Goal: Task Accomplishment & Management: Manage account settings

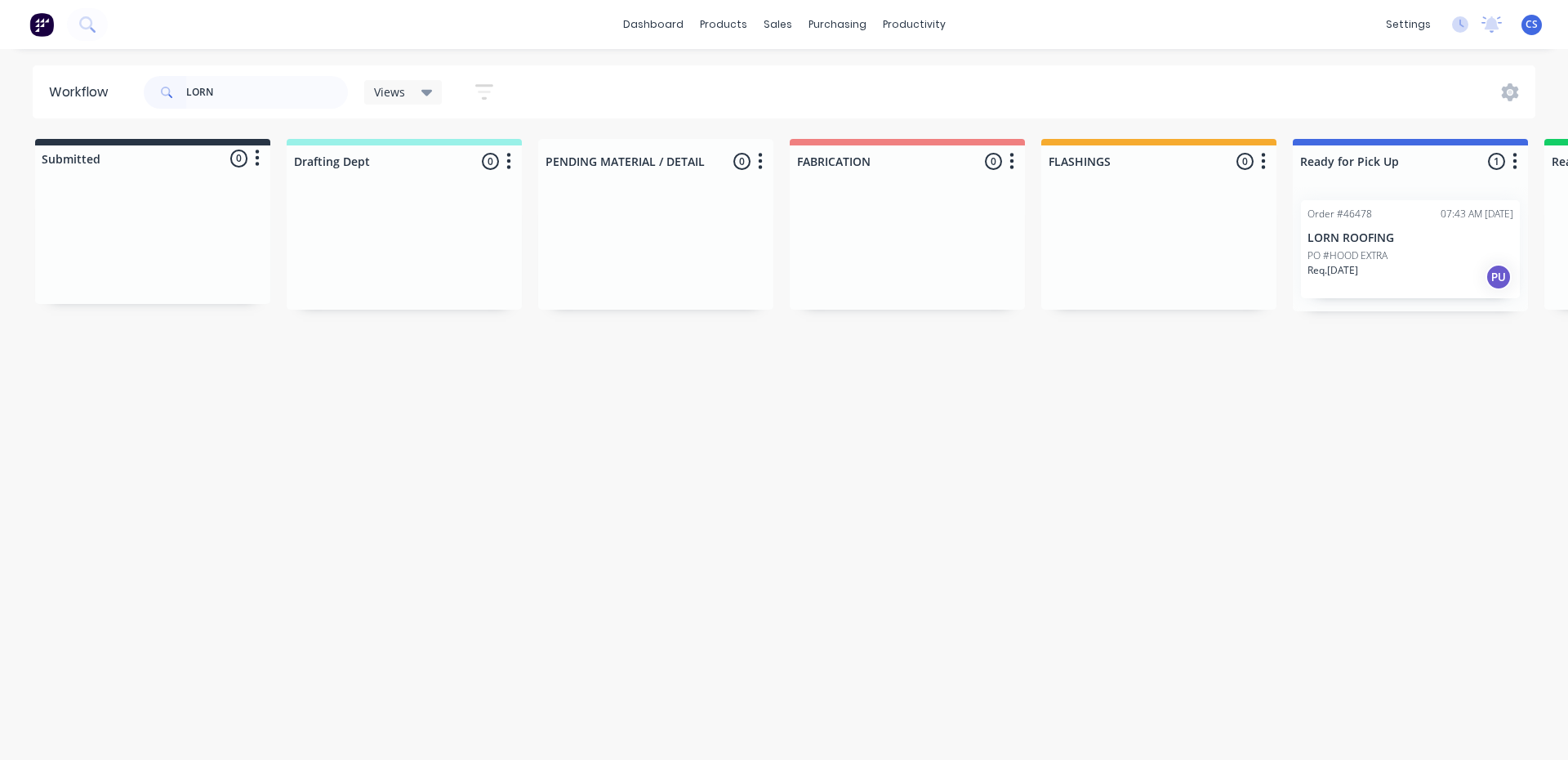
drag, startPoint x: 0, startPoint y: 0, endPoint x: 0, endPoint y: 68, distance: 68.0
click at [0, 68] on div "Workflow LORN Views Save new view None (Default) edit [PERSON_NAME] edit [PERSO…" at bounding box center [784, 92] width 1568 height 53
type input "HUN"
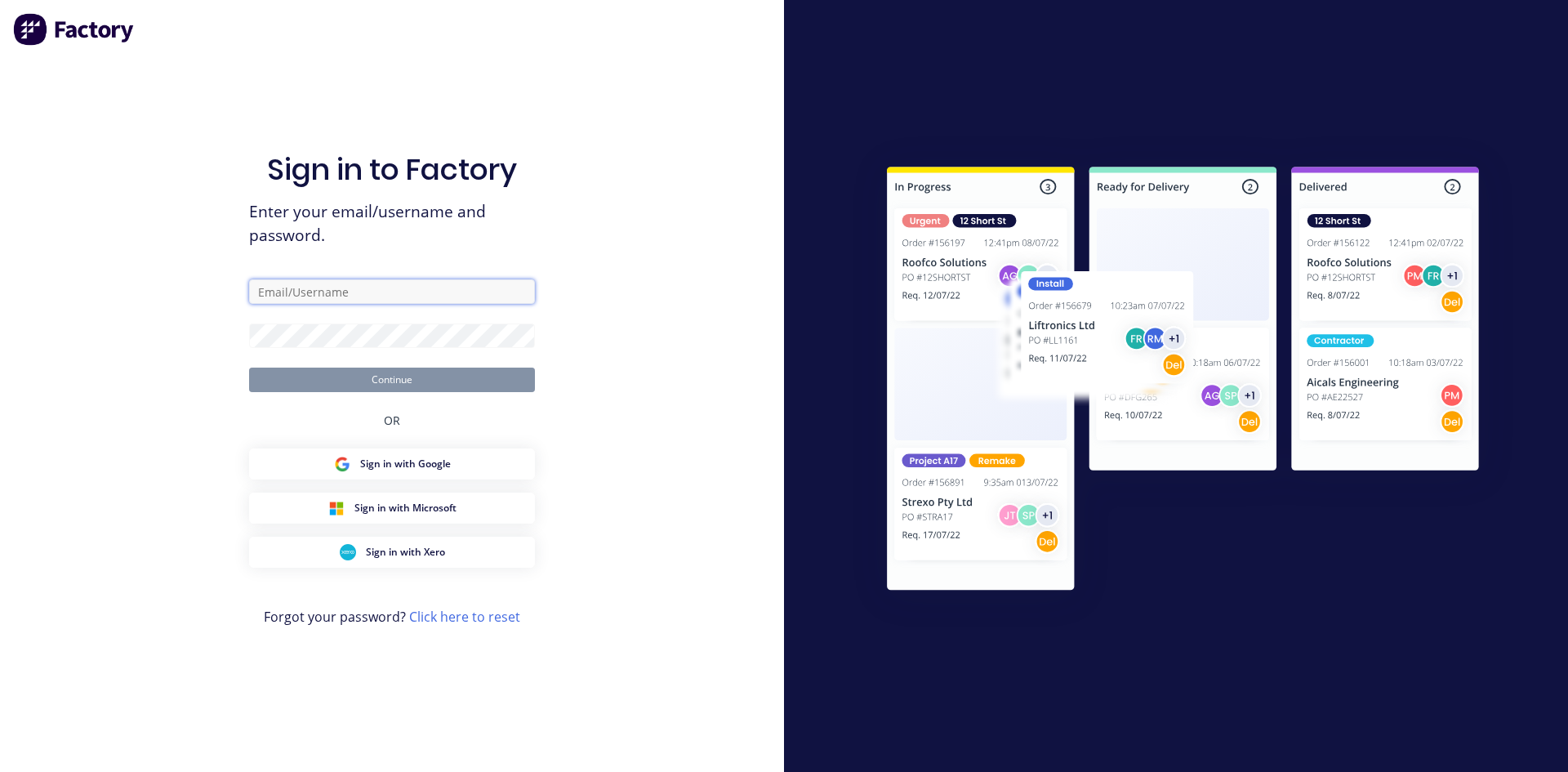
type input "[EMAIL_ADDRESS][DOMAIN_NAME]"
click at [414, 373] on button "Continue" at bounding box center [392, 379] width 286 height 24
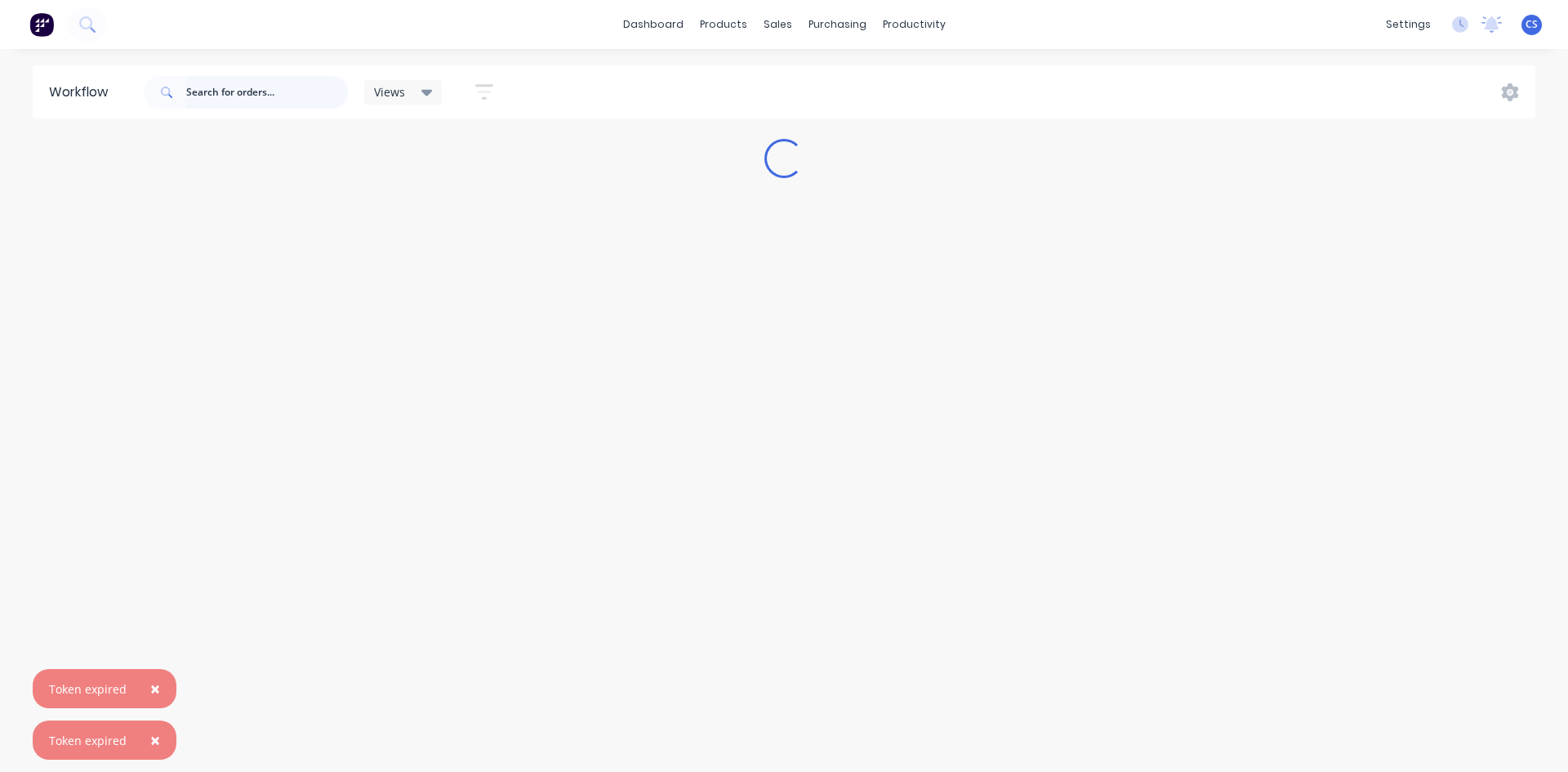
click at [270, 96] on input "text" at bounding box center [267, 92] width 162 height 33
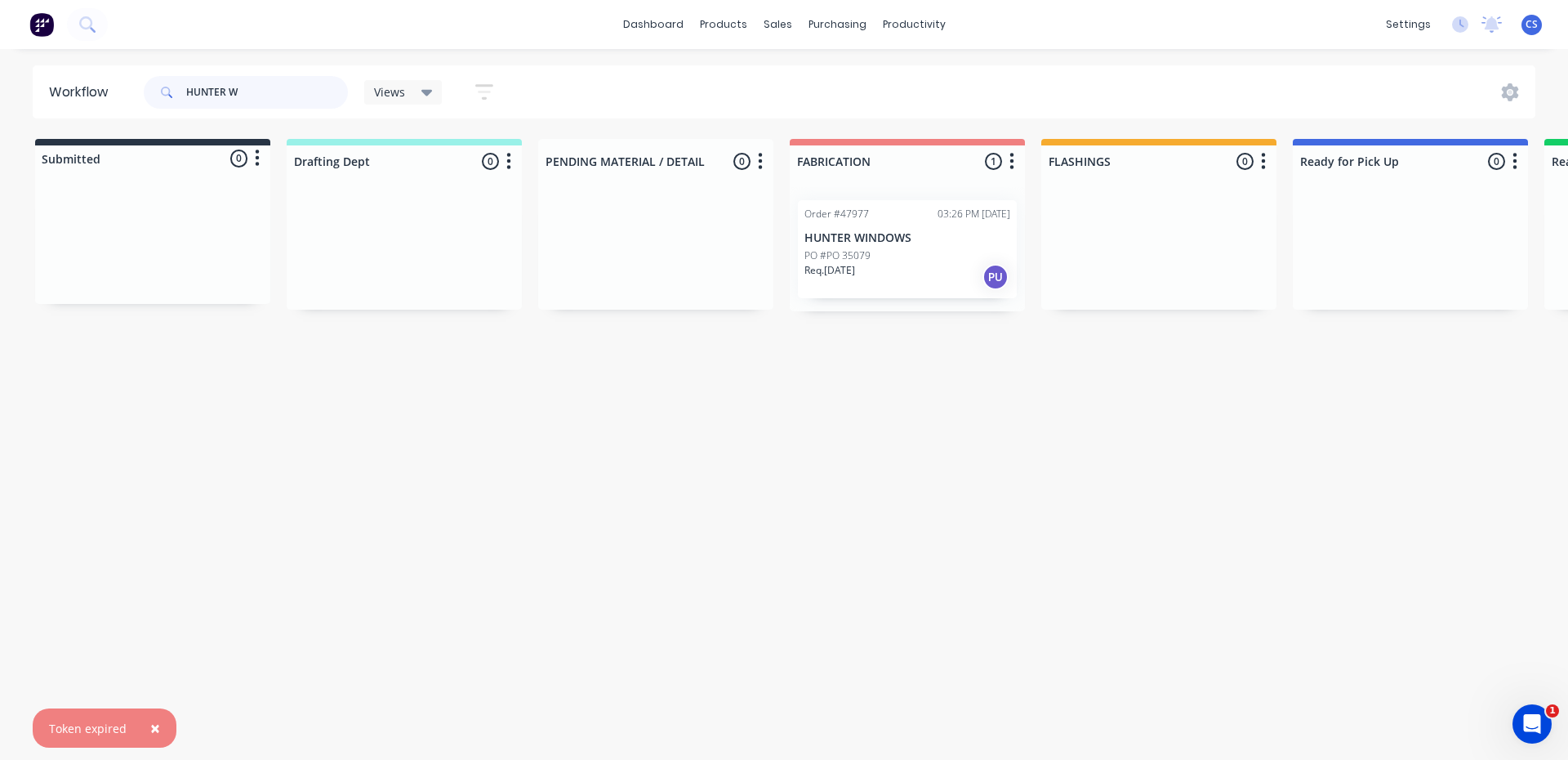
type input "HUNTER W"
click at [894, 261] on div "PO #PO 35079" at bounding box center [907, 256] width 206 height 15
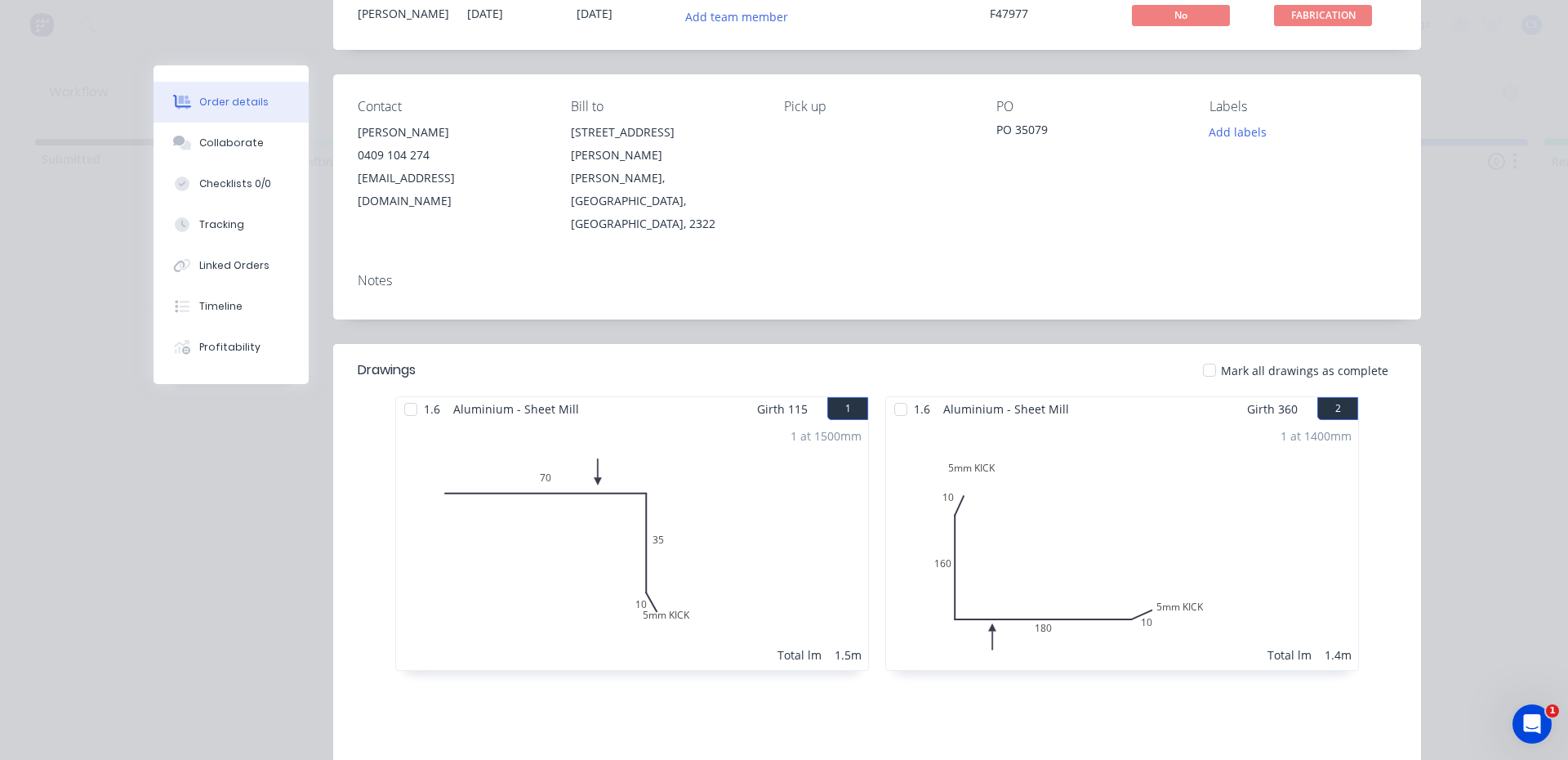
scroll to position [327, 0]
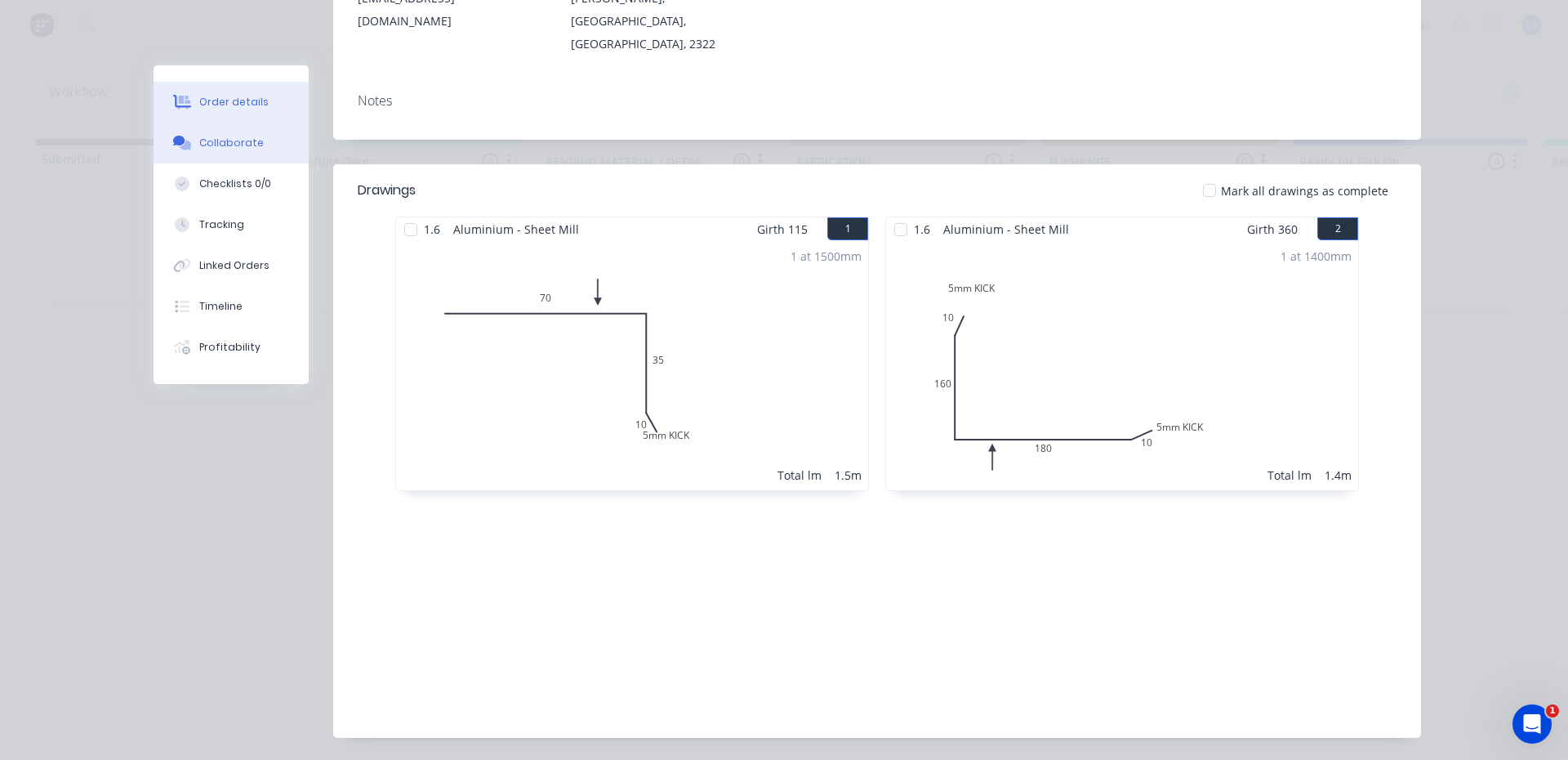
click at [252, 149] on button "Collaborate" at bounding box center [231, 143] width 156 height 41
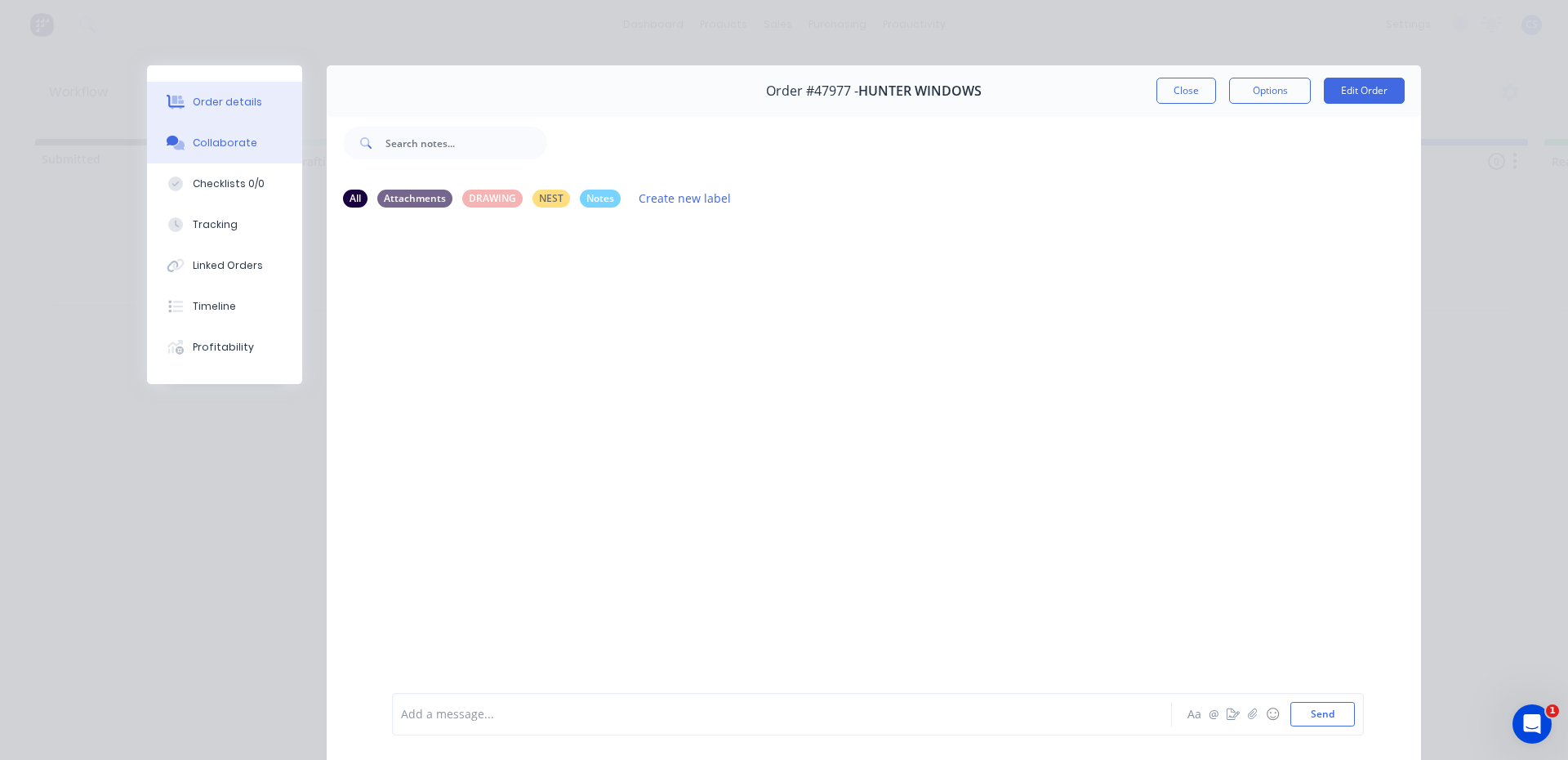
click at [237, 103] on div "Order details" at bounding box center [228, 102] width 69 height 15
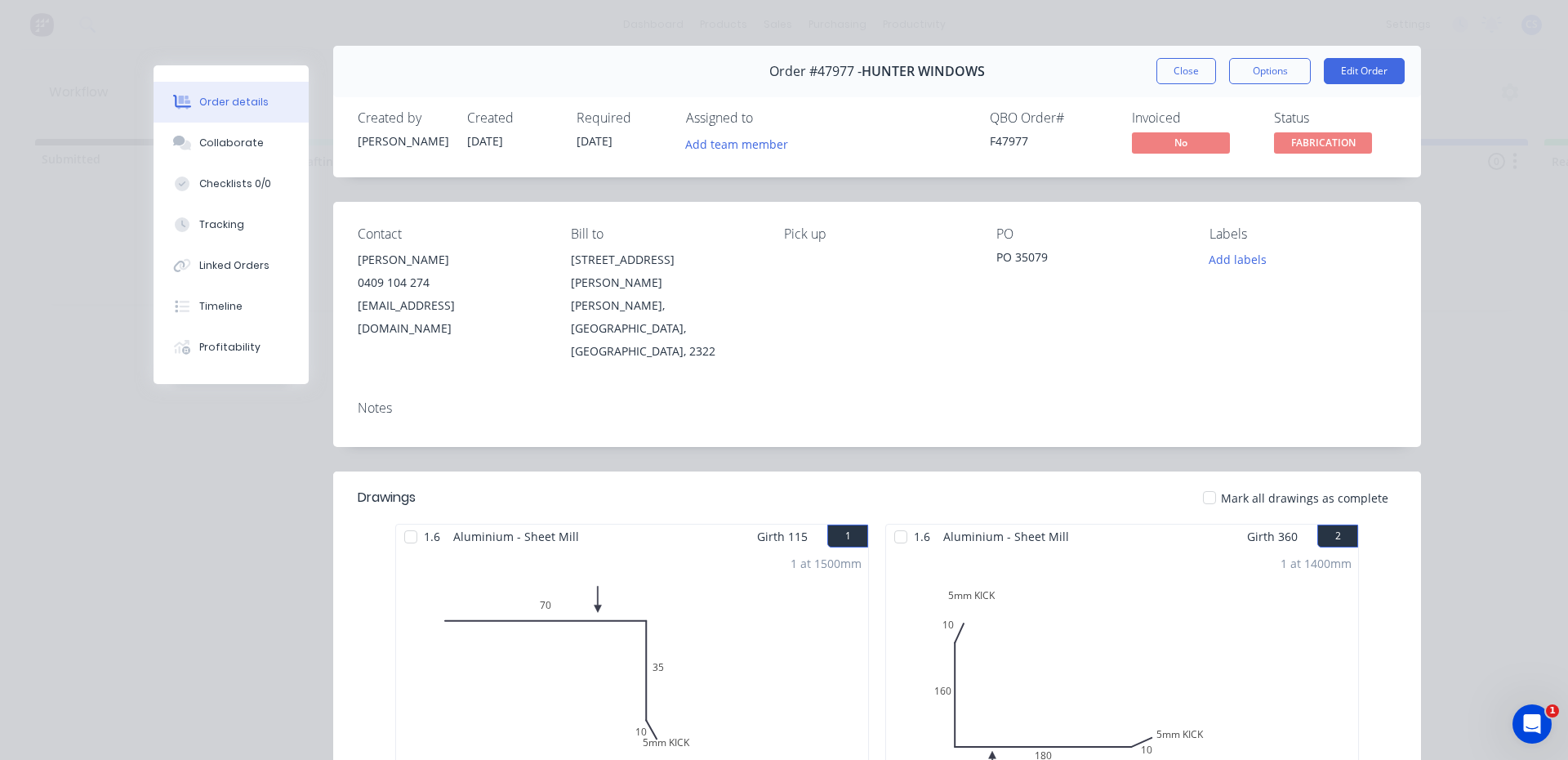
scroll to position [8, 0]
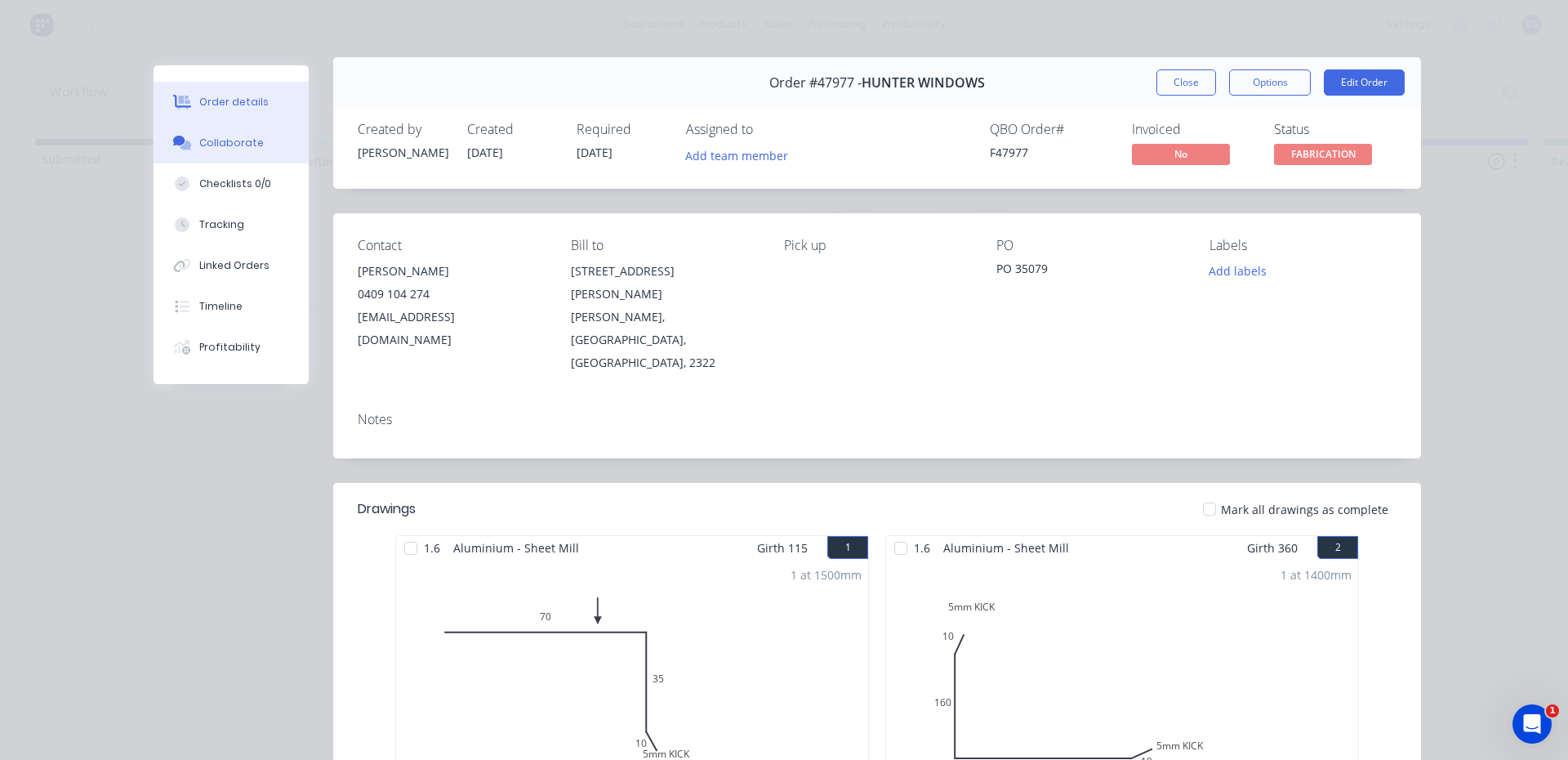
click at [208, 148] on div "Collaborate" at bounding box center [231, 143] width 65 height 15
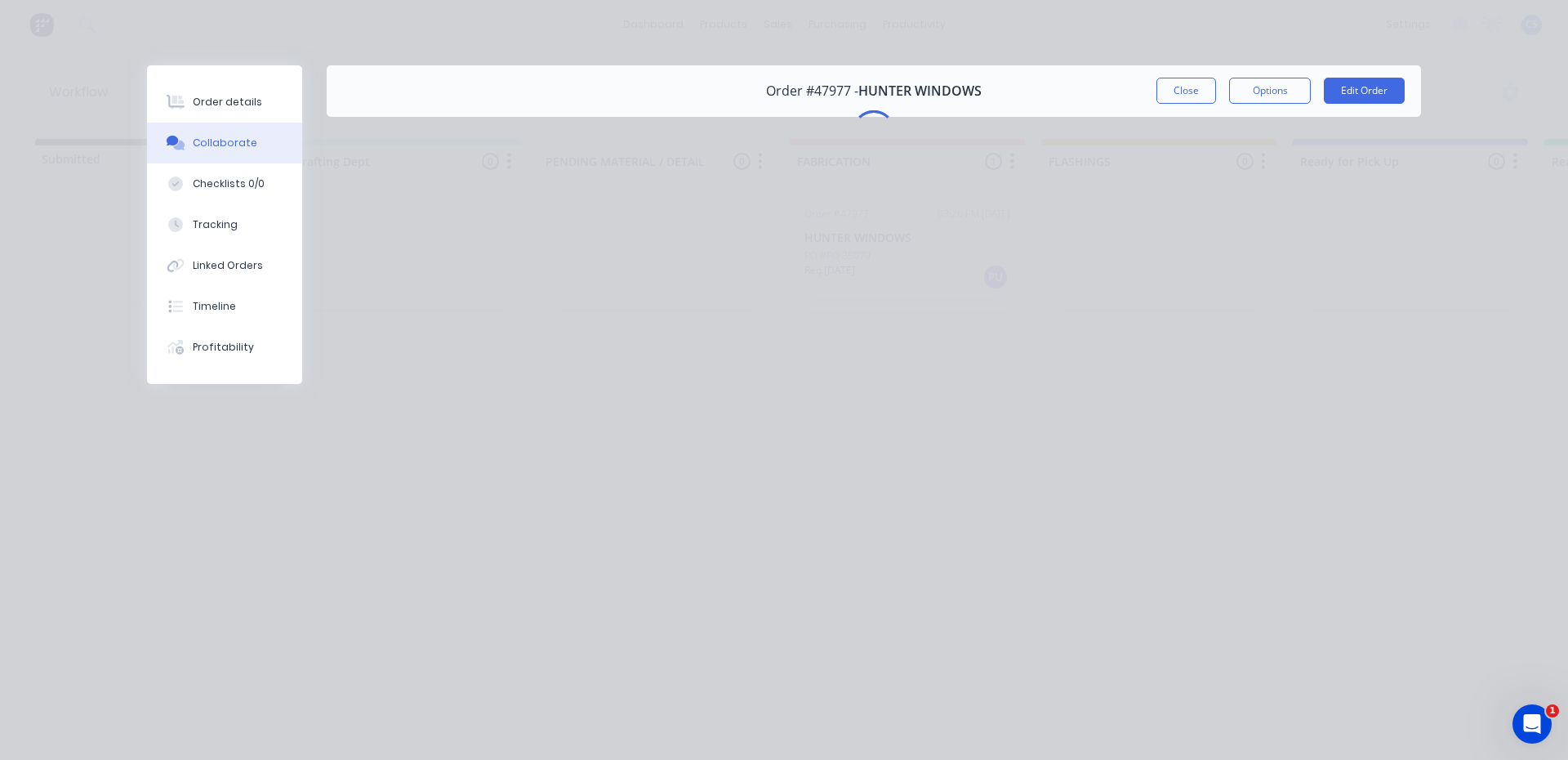
scroll to position [0, 0]
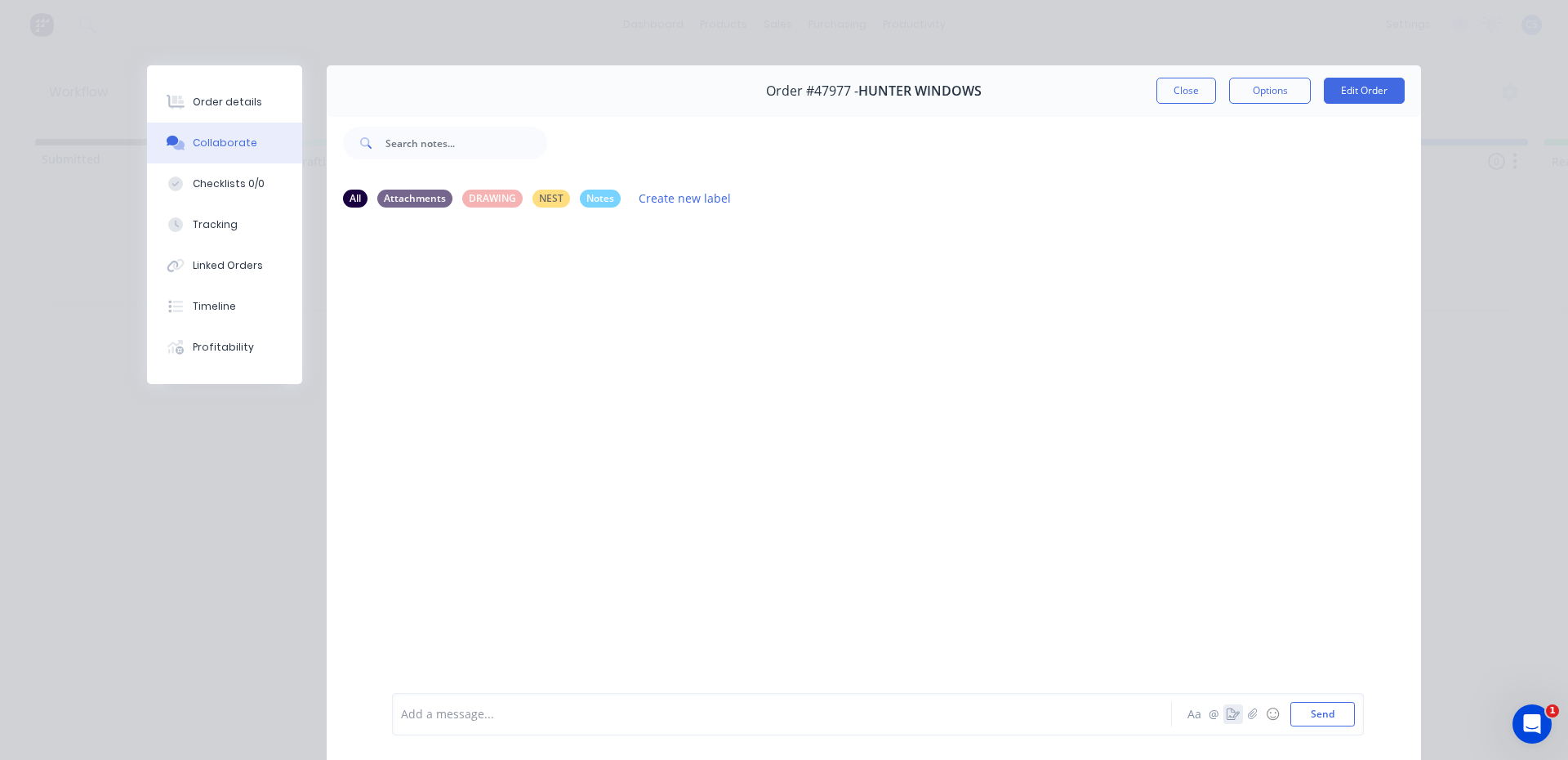
click at [1229, 713] on icon "button" at bounding box center [1233, 714] width 13 height 11
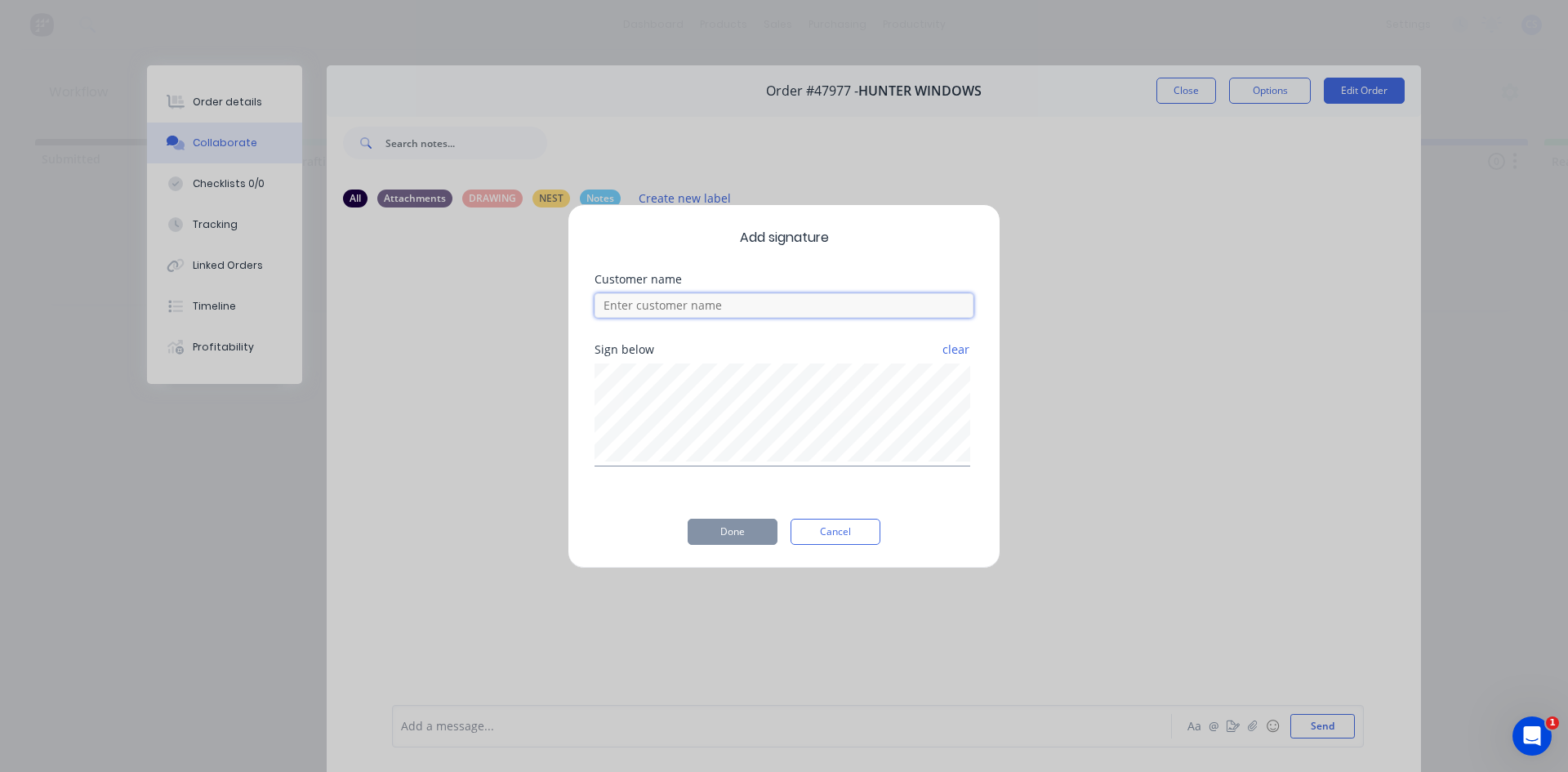
click at [665, 311] on input at bounding box center [784, 305] width 379 height 24
type input "[PERSON_NAME]"
click at [746, 529] on button "Done" at bounding box center [733, 531] width 90 height 26
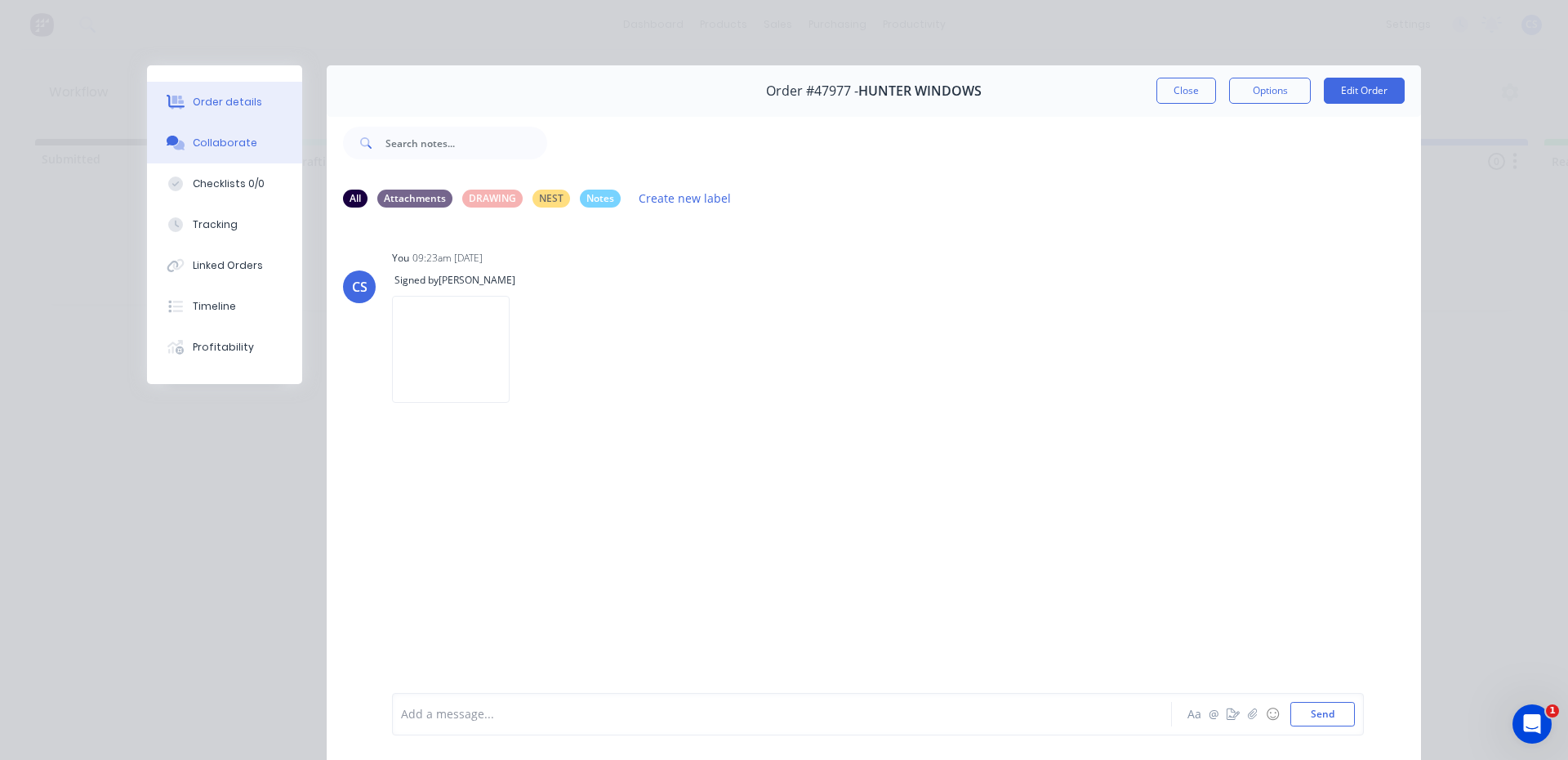
click at [248, 107] on div "Order details" at bounding box center [228, 102] width 69 height 15
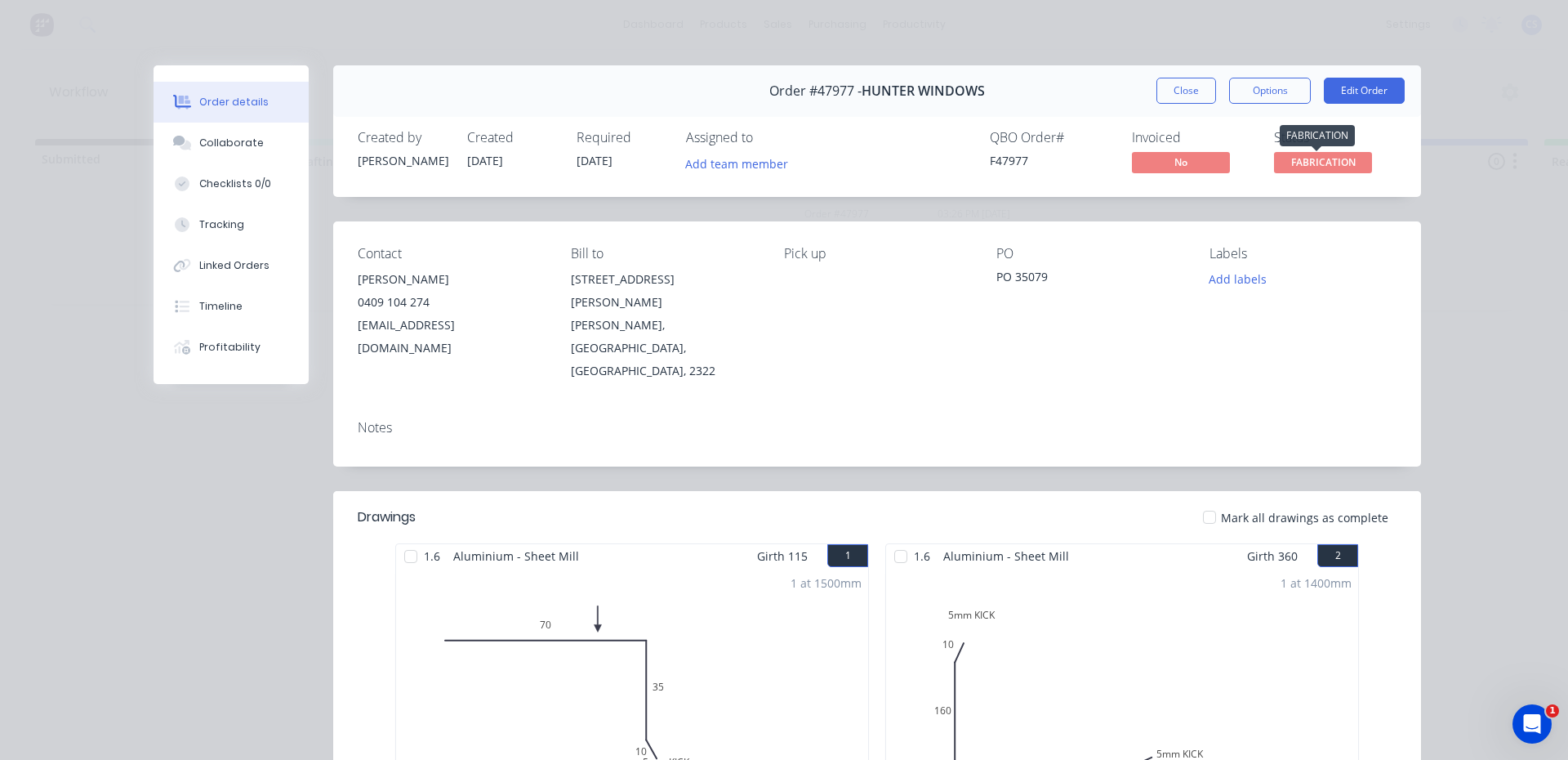
click at [1351, 166] on span "FABRICATION" at bounding box center [1323, 162] width 98 height 21
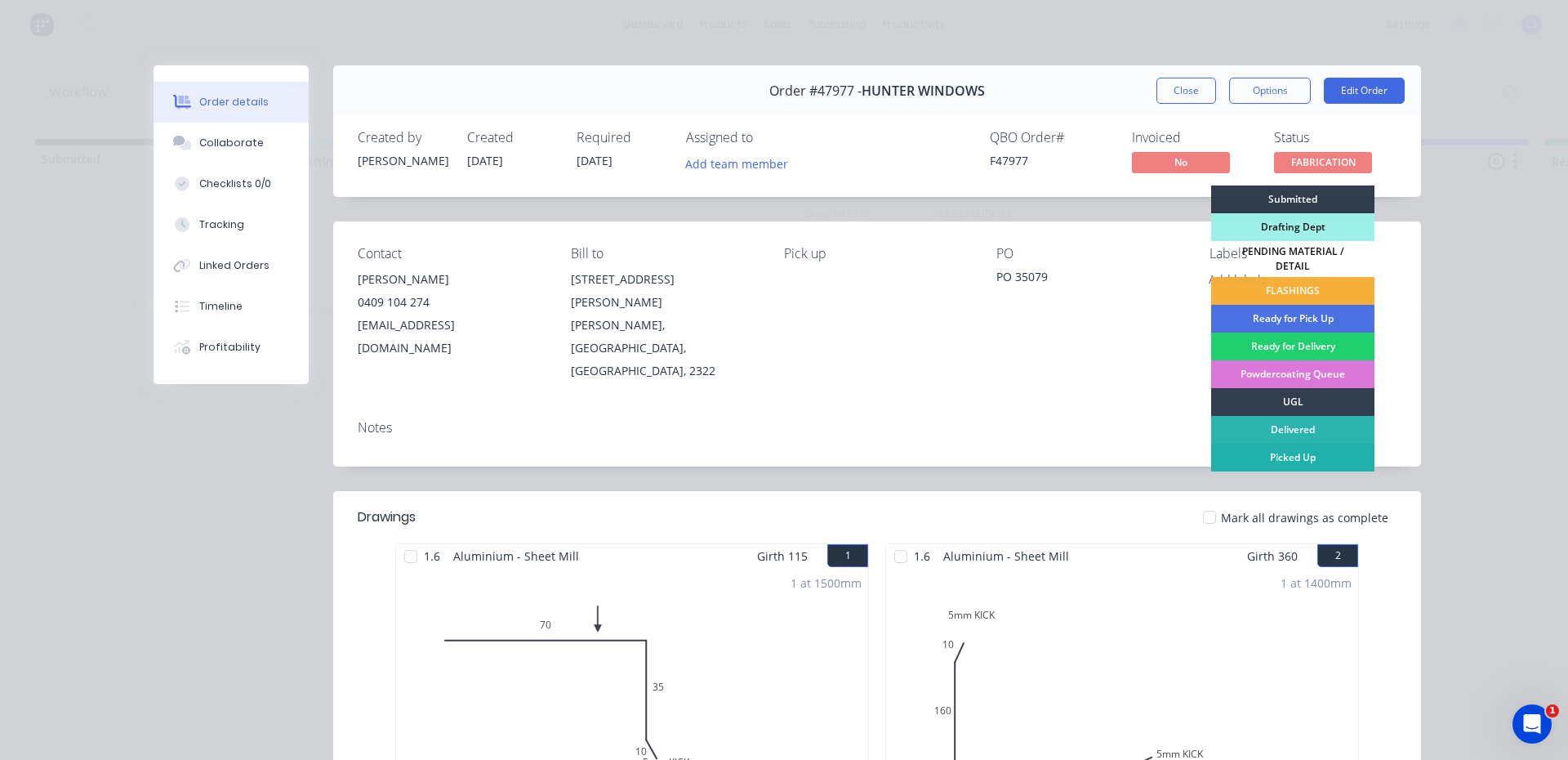
click at [1307, 452] on div "Picked Up" at bounding box center [1292, 457] width 163 height 28
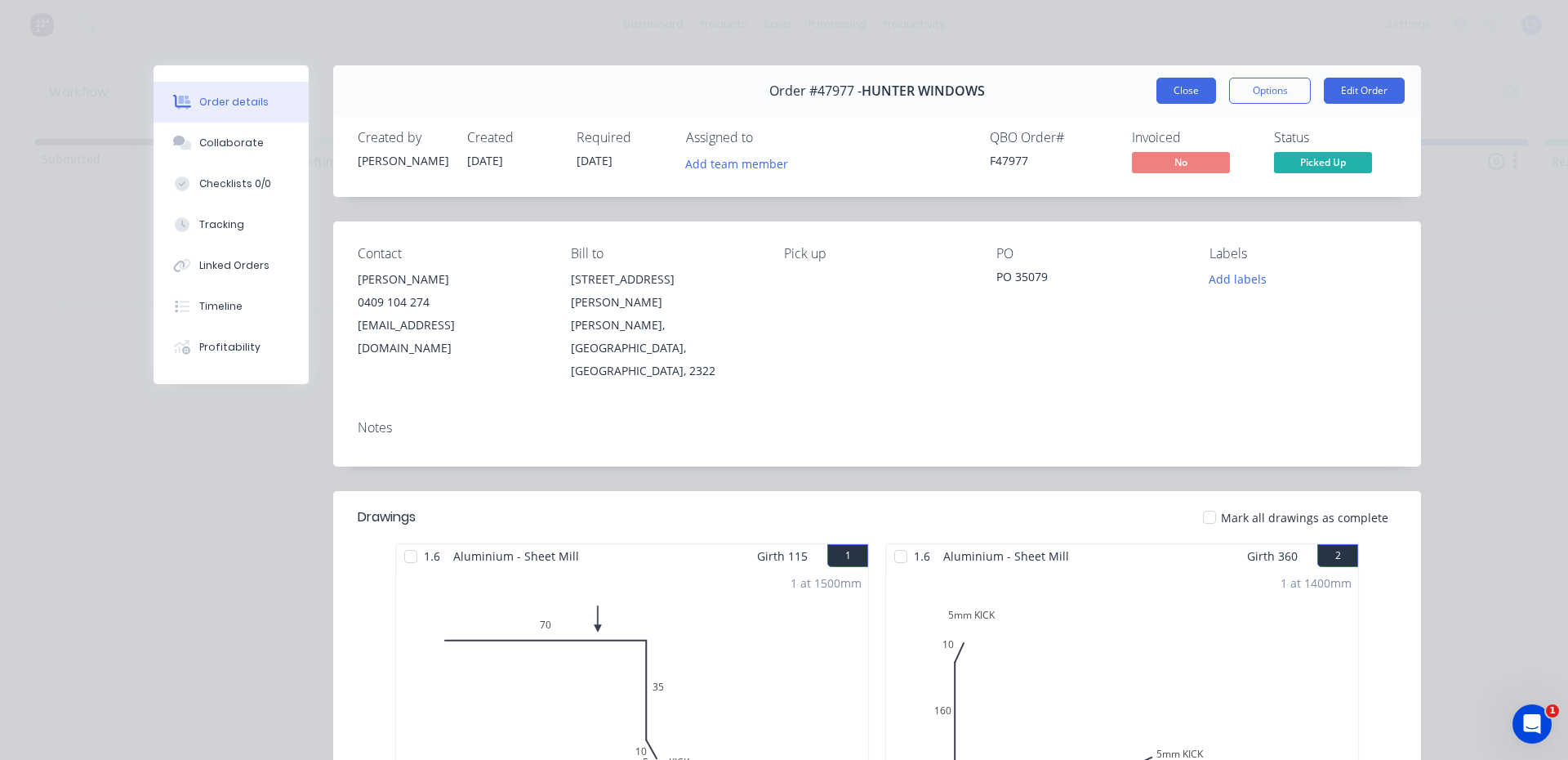
click at [1169, 83] on button "Close" at bounding box center [1187, 91] width 60 height 26
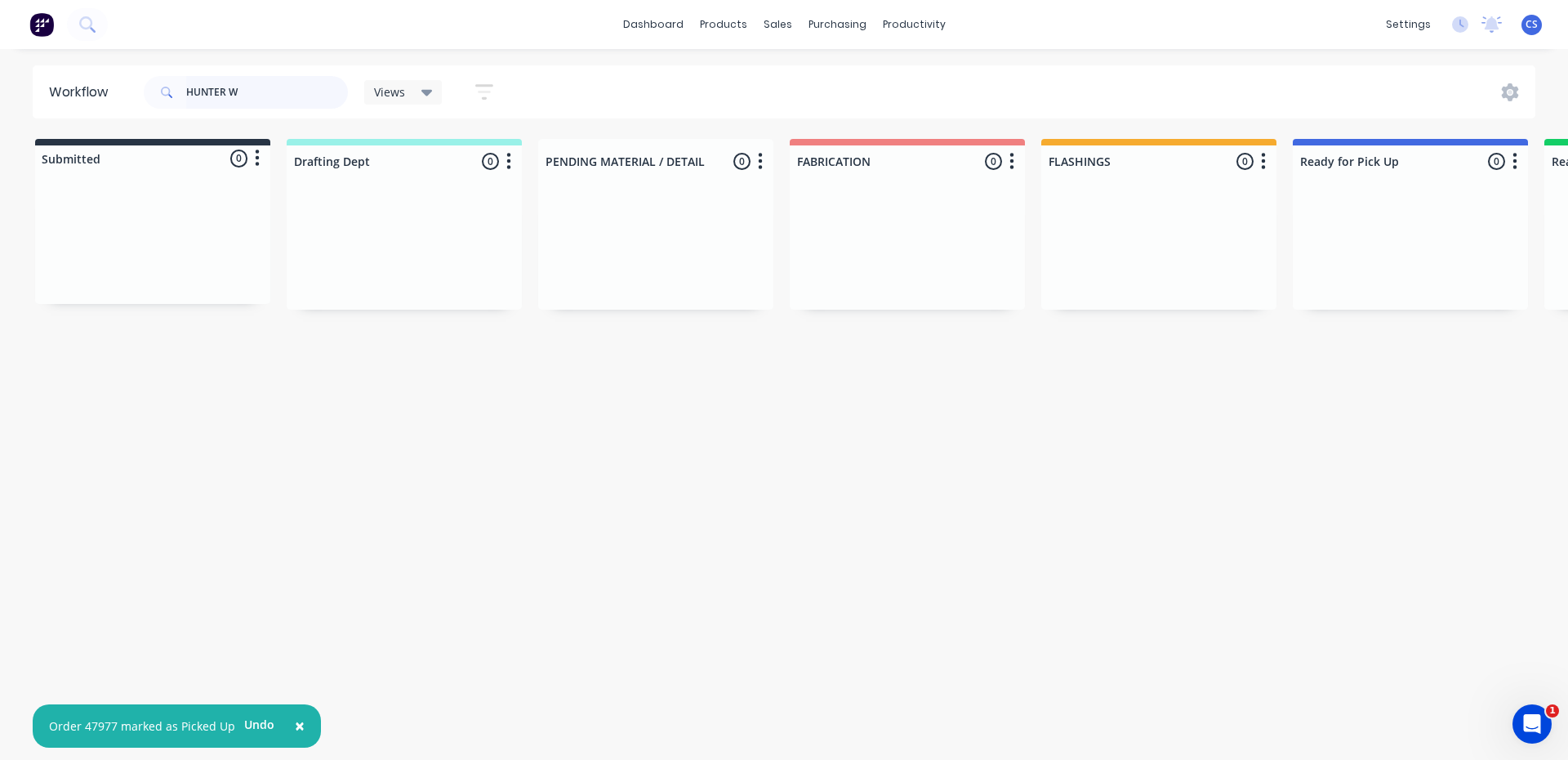
drag, startPoint x: 266, startPoint y: 86, endPoint x: 86, endPoint y: 72, distance: 180.5
click at [86, 72] on header "Workflow HUNTER W Views Save new view None (Default) edit [PERSON_NAME] edit [P…" at bounding box center [784, 92] width 1503 height 53
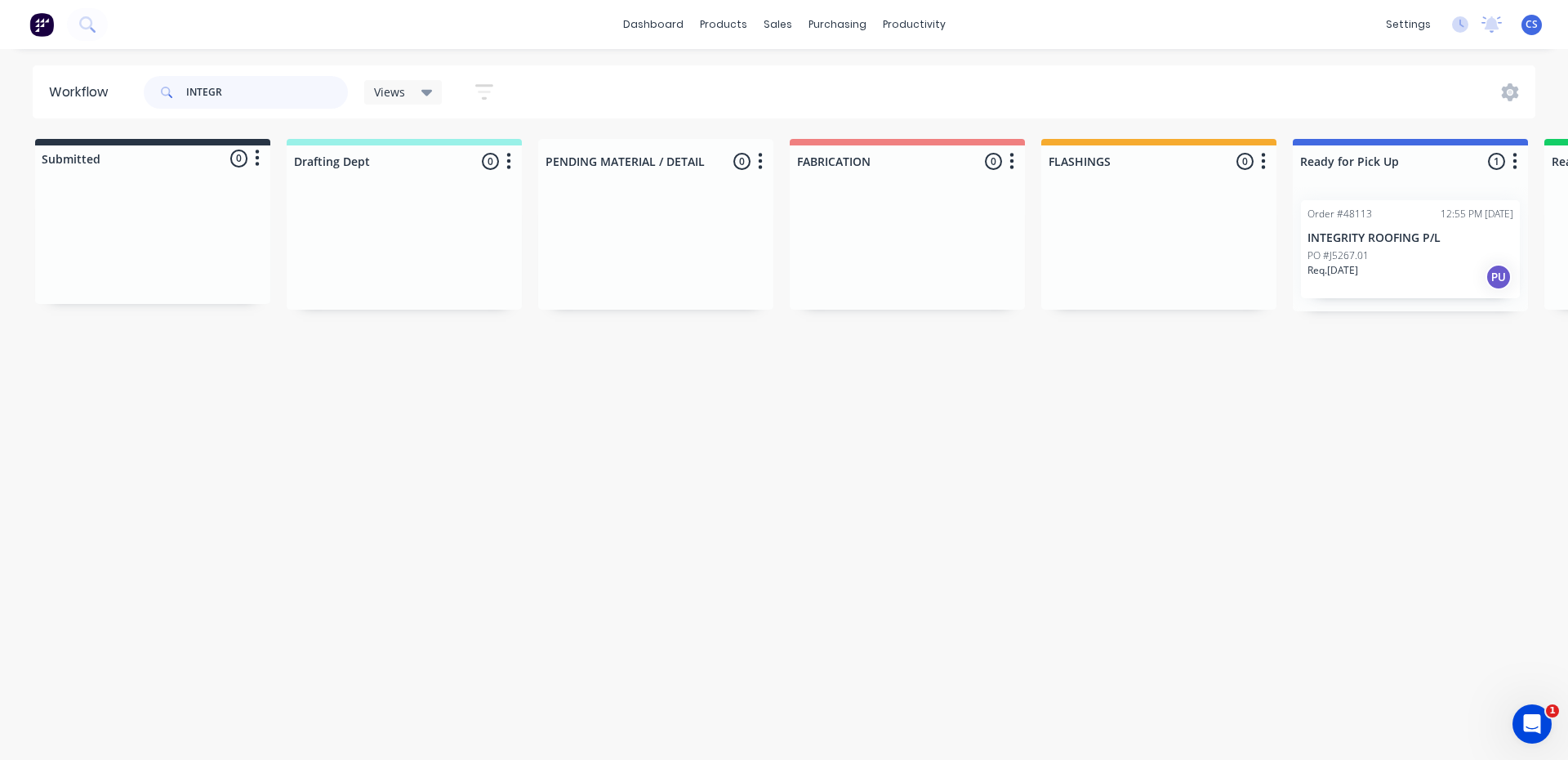
type input "INTEGR"
click at [1375, 238] on p "INTEGRITY ROOFING P/L" at bounding box center [1411, 238] width 206 height 14
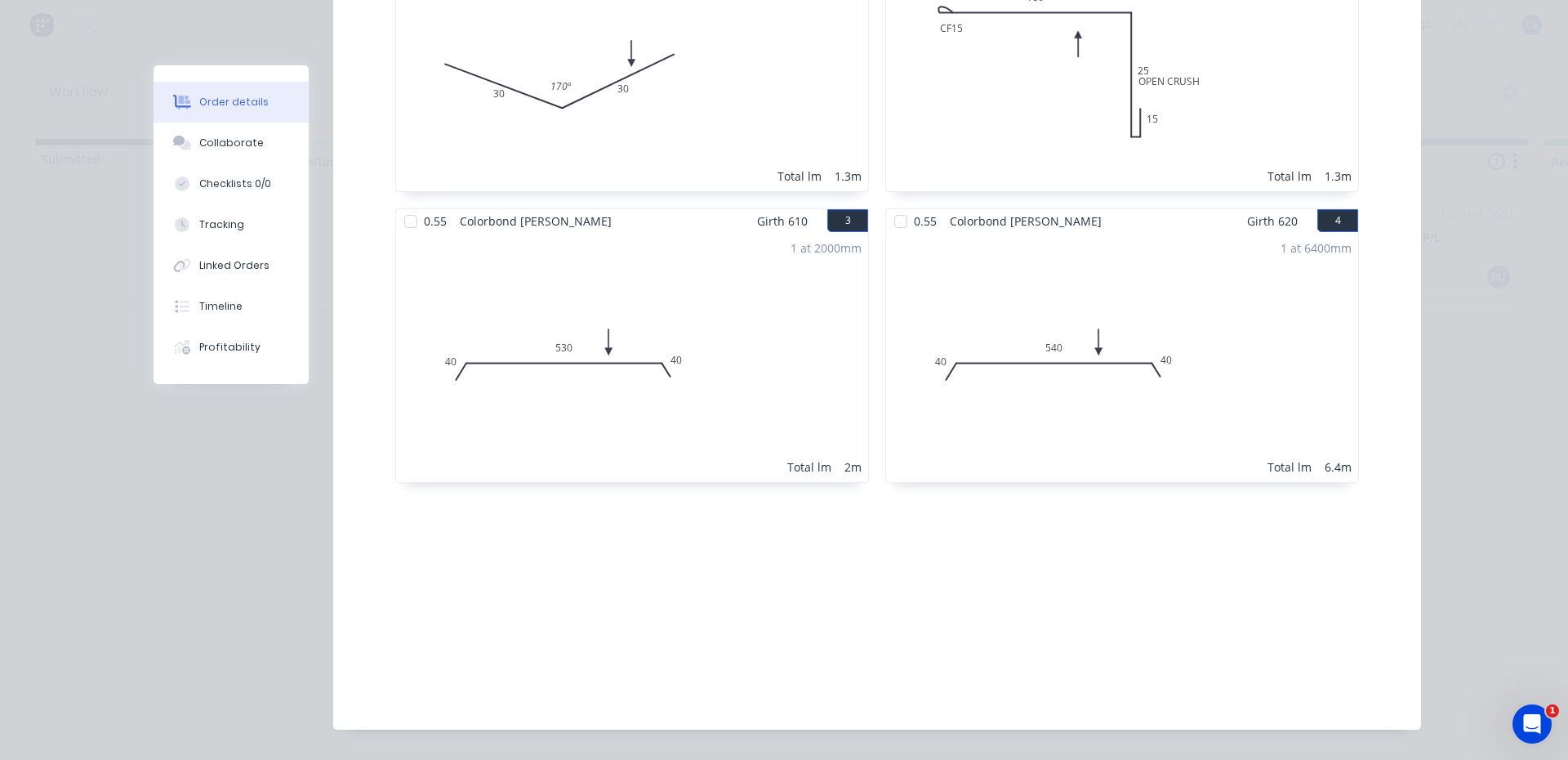
scroll to position [380, 0]
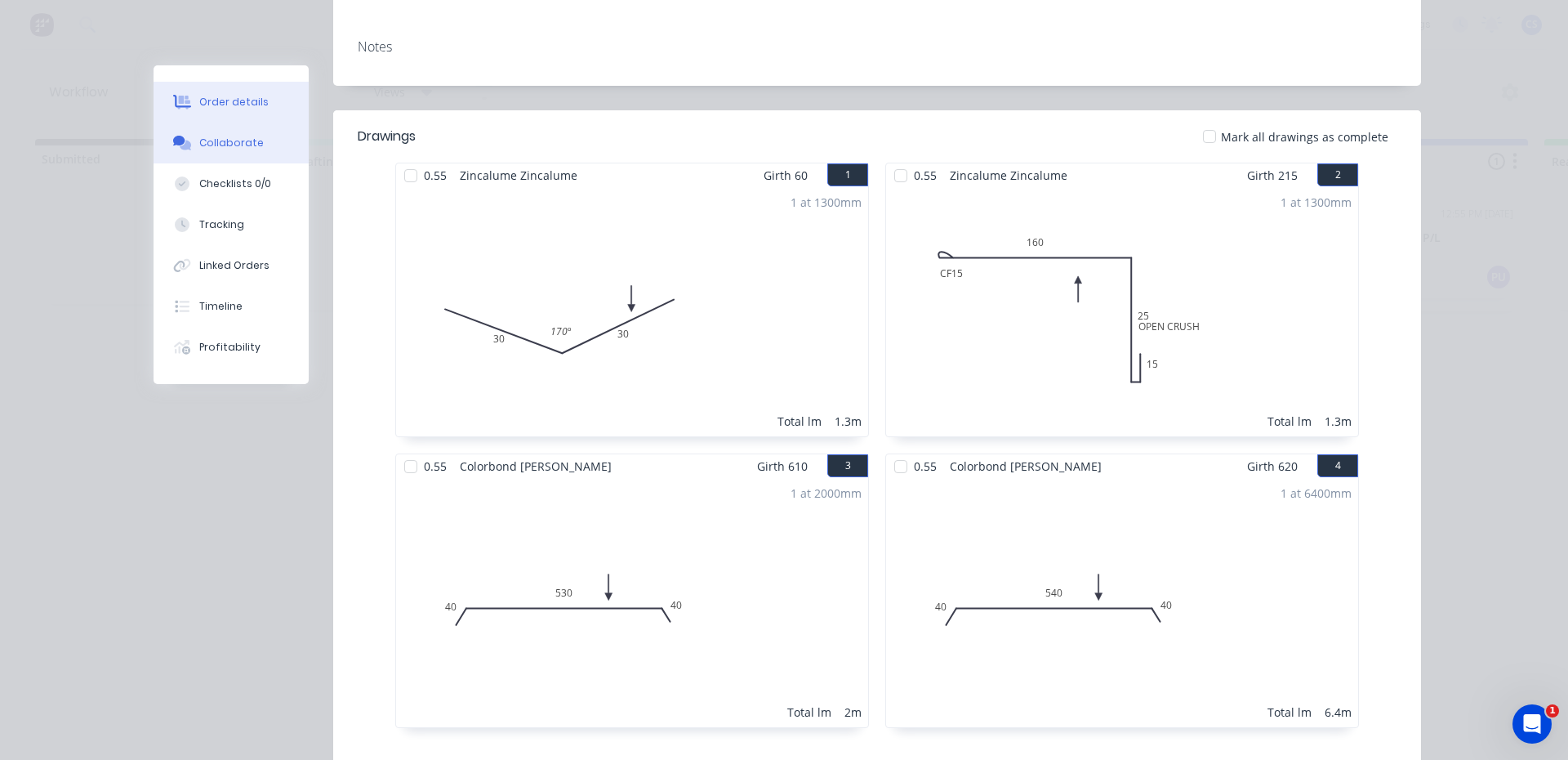
click at [257, 136] on button "Collaborate" at bounding box center [231, 143] width 156 height 41
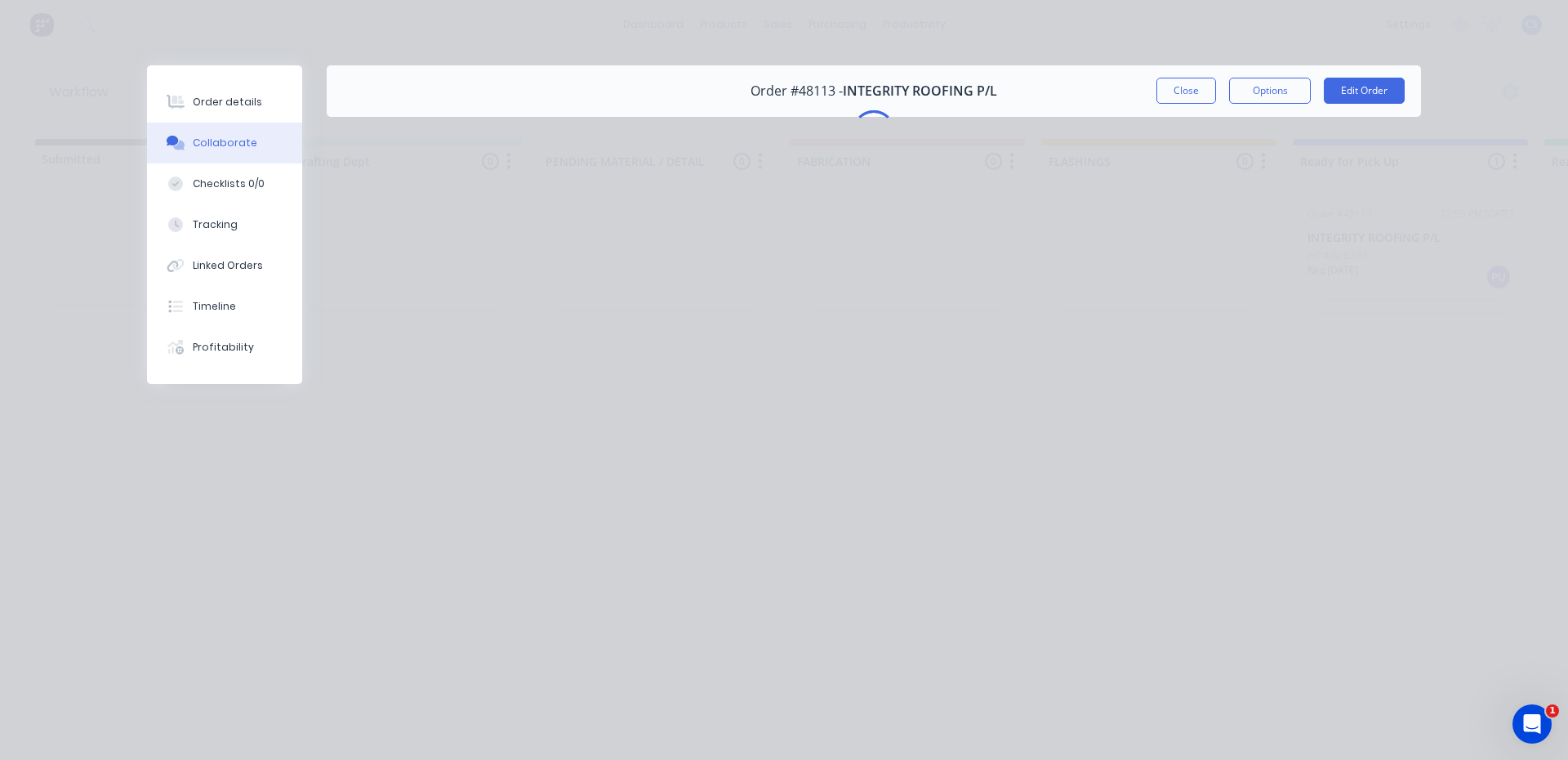
scroll to position [0, 0]
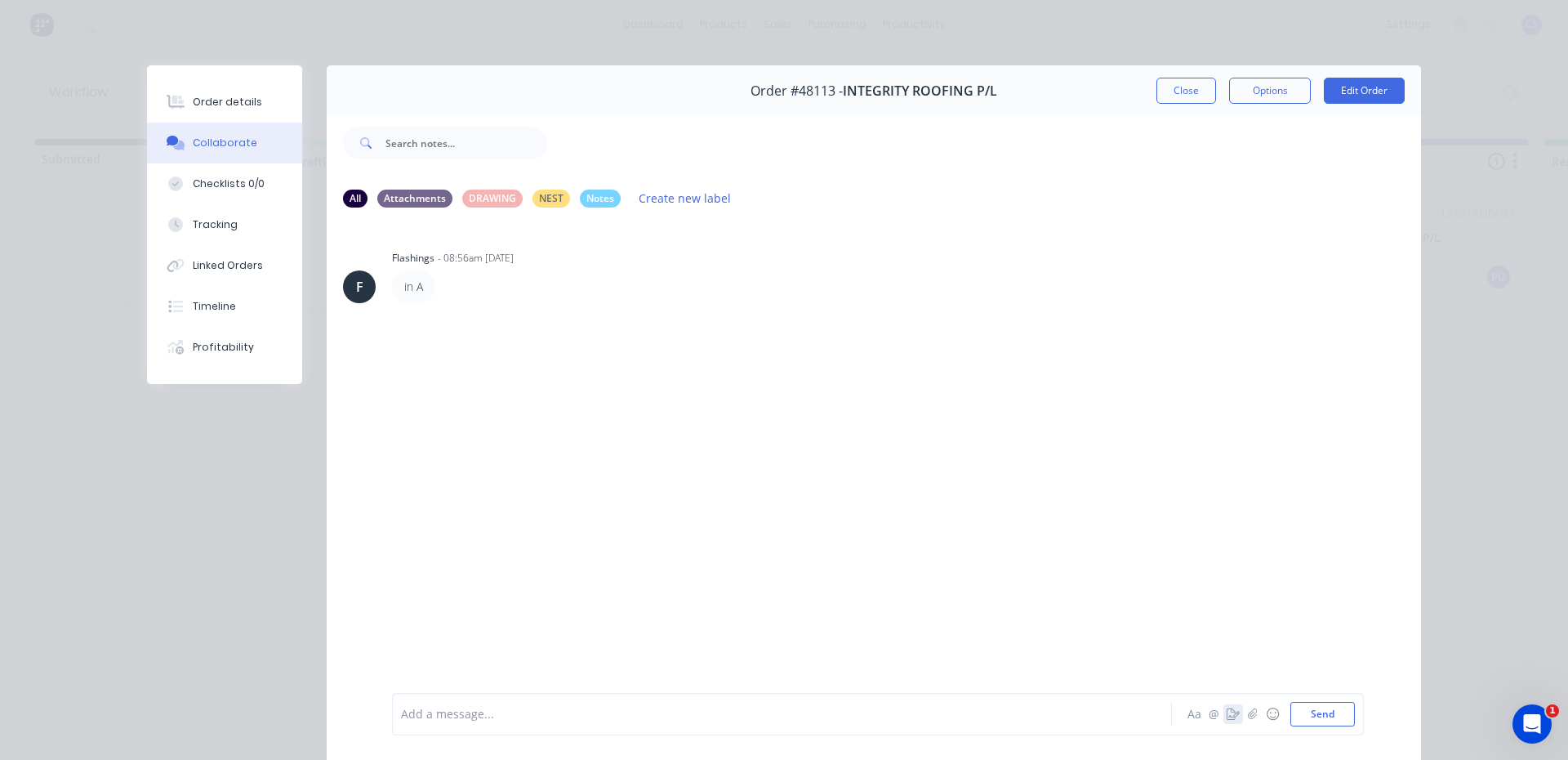
click at [1224, 722] on button "button" at bounding box center [1233, 713] width 20 height 20
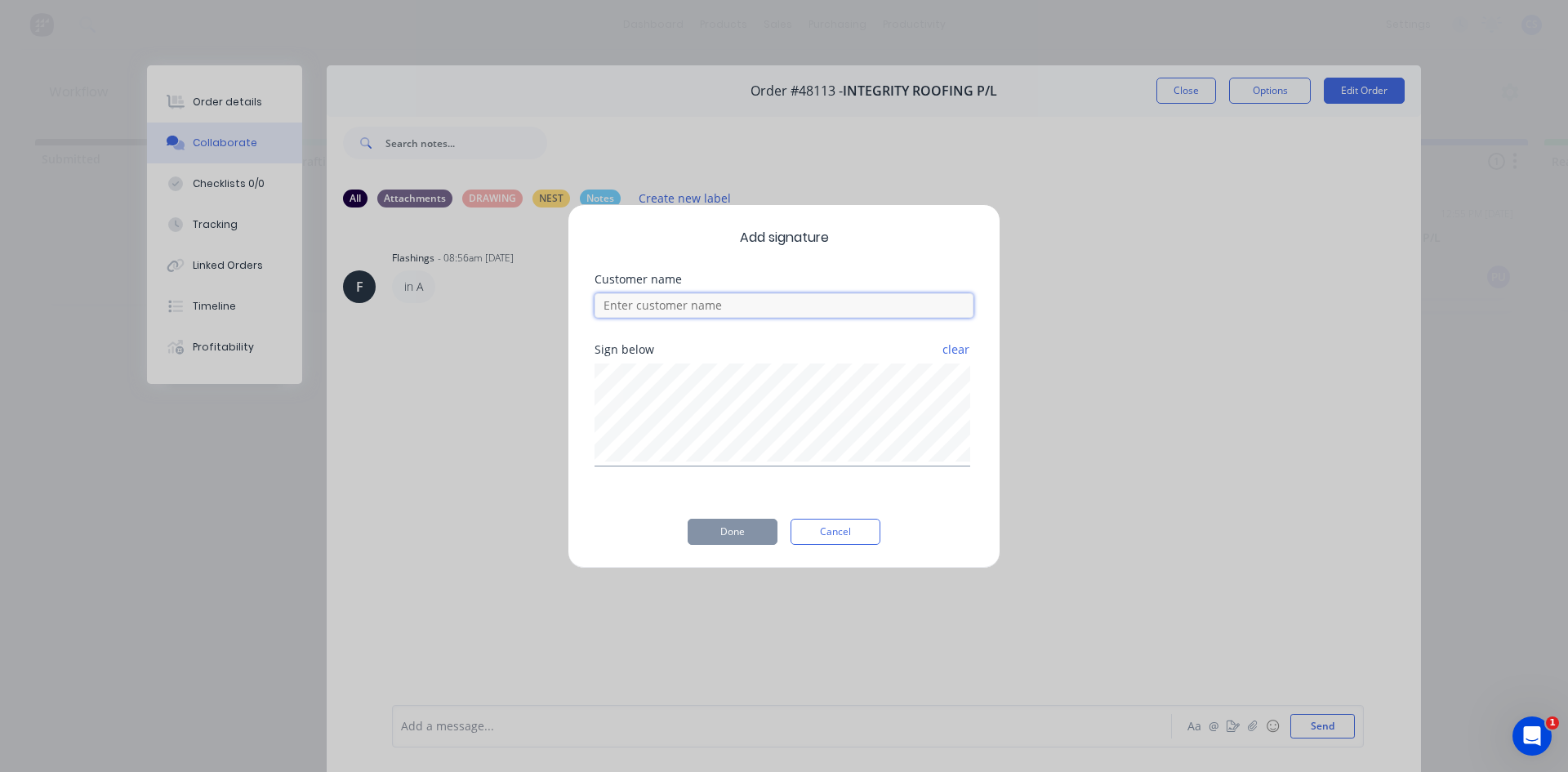
click at [804, 307] on input at bounding box center [784, 305] width 379 height 24
type input "NAT"
click at [829, 525] on button "Cancel" at bounding box center [836, 531] width 90 height 26
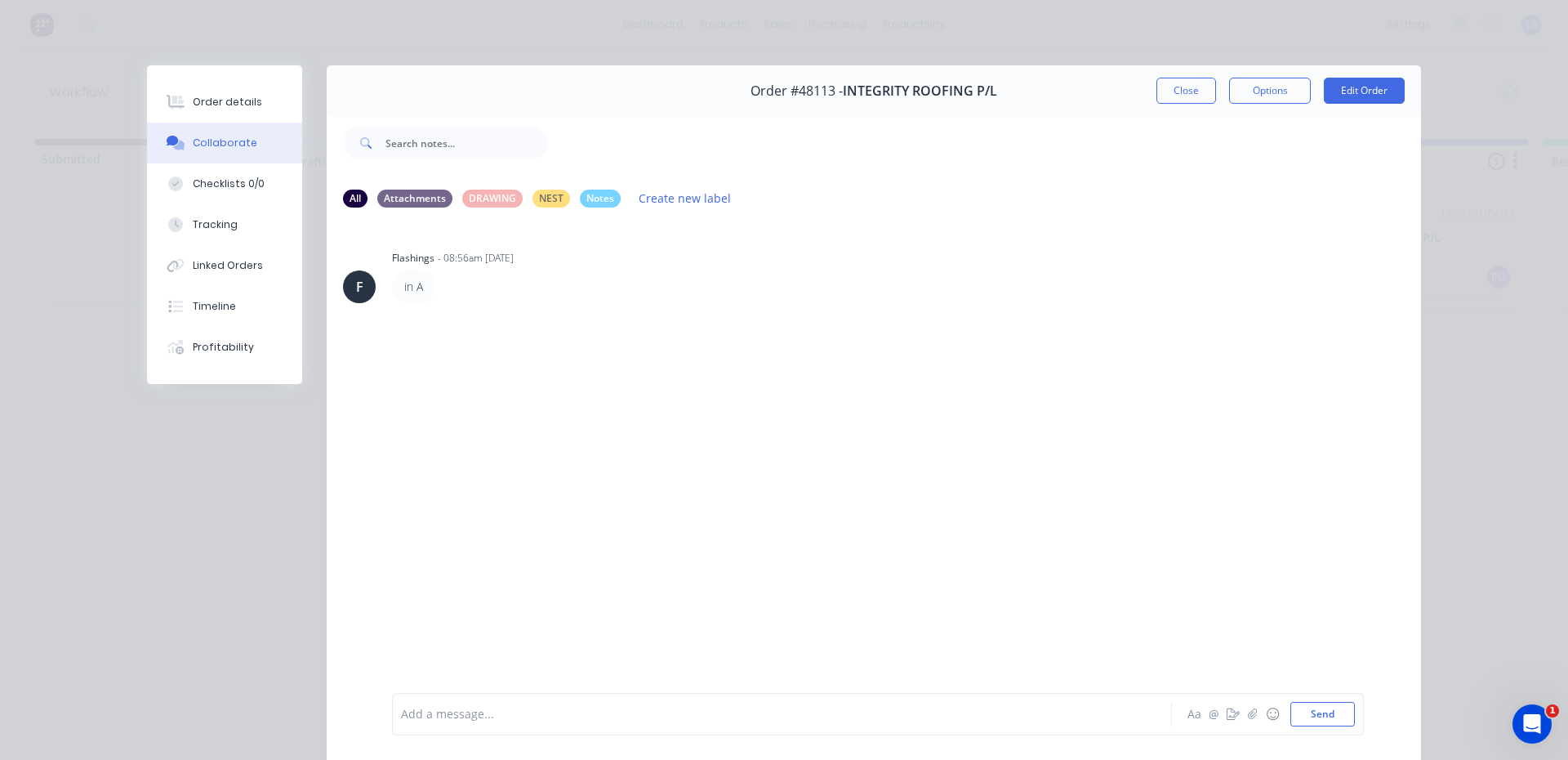
click at [1227, 723] on div "Aa @ ☺ Send" at bounding box center [1270, 714] width 171 height 24
click at [1231, 711] on icon "button" at bounding box center [1233, 714] width 13 height 11
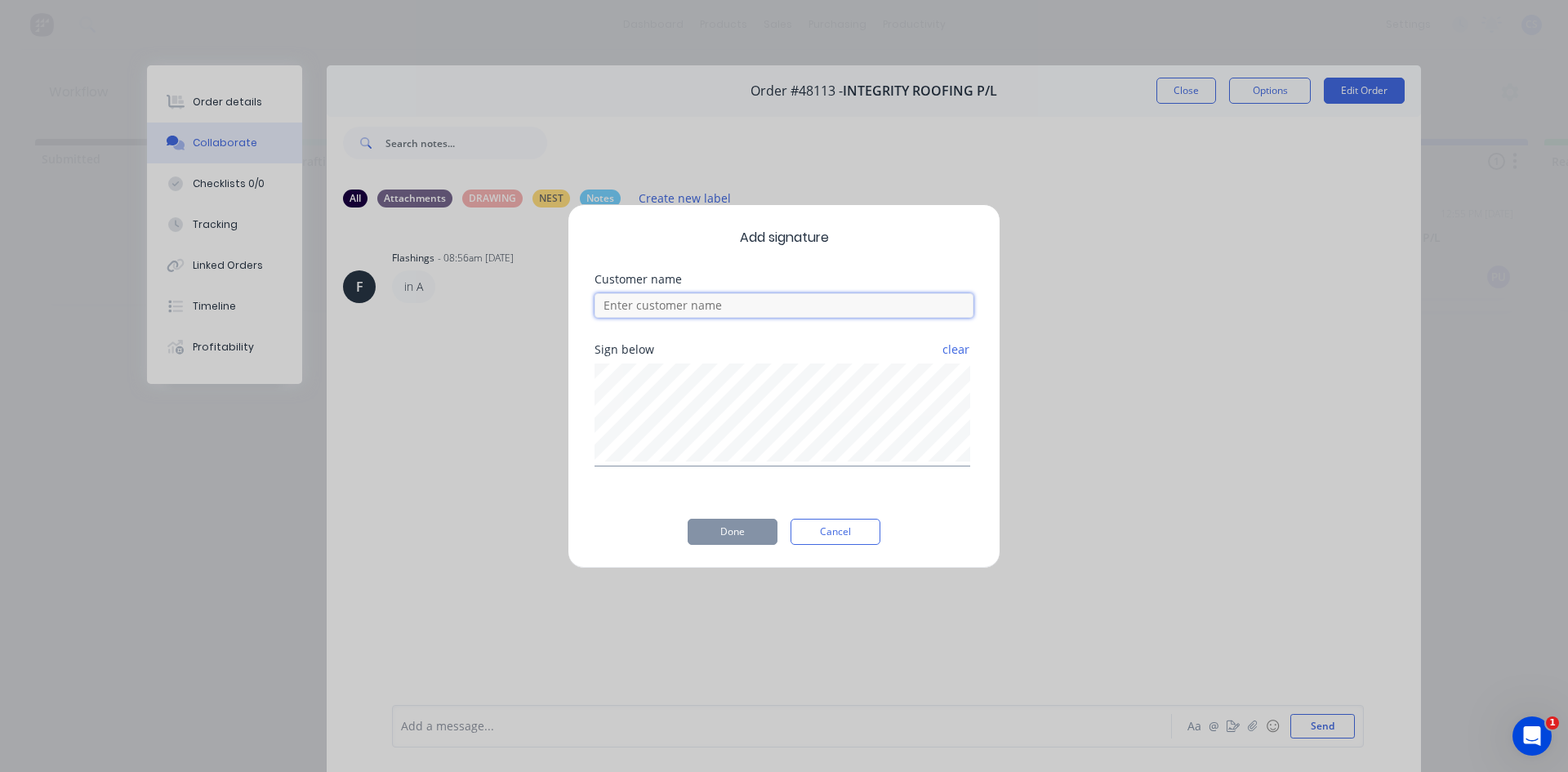
click at [761, 315] on input at bounding box center [784, 305] width 379 height 24
type input "NAT"
click at [730, 535] on button "Done" at bounding box center [733, 531] width 90 height 26
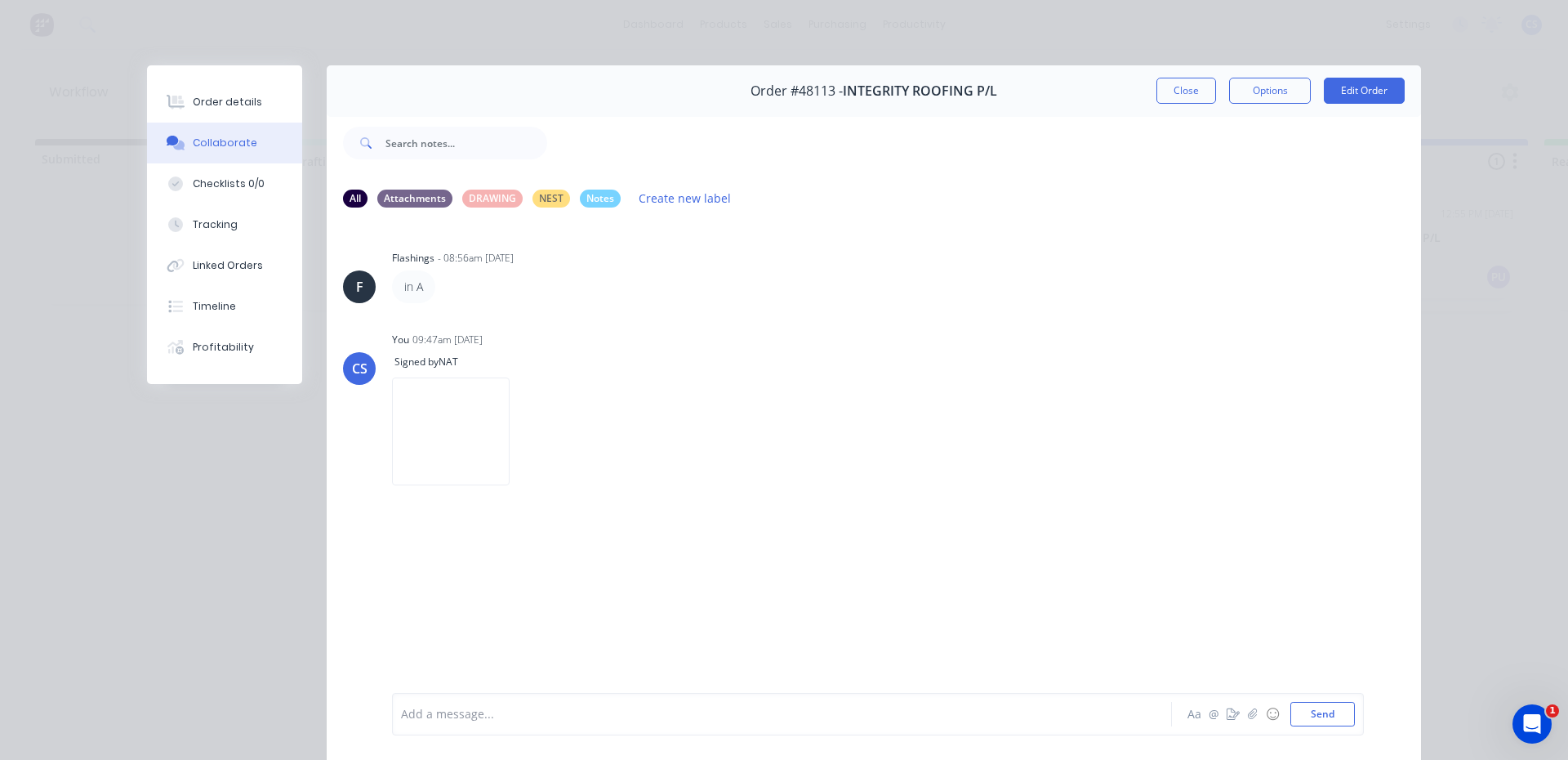
click at [231, 100] on div "Order details" at bounding box center [228, 102] width 69 height 15
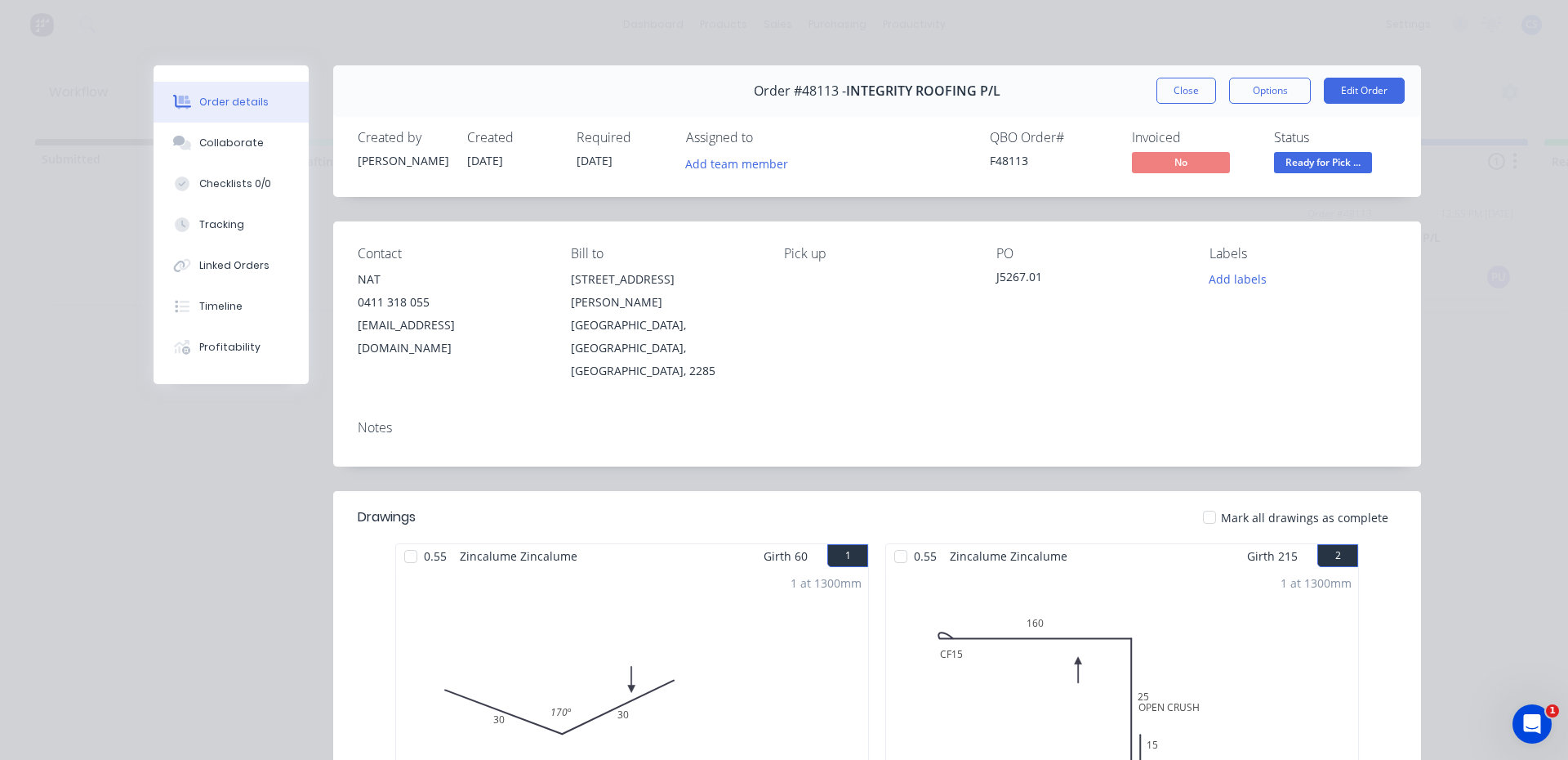
click at [1342, 150] on div "Status Ready for Pick ..." at bounding box center [1336, 154] width 123 height 48
click at [1337, 170] on span "Ready for Pick ..." at bounding box center [1323, 162] width 98 height 21
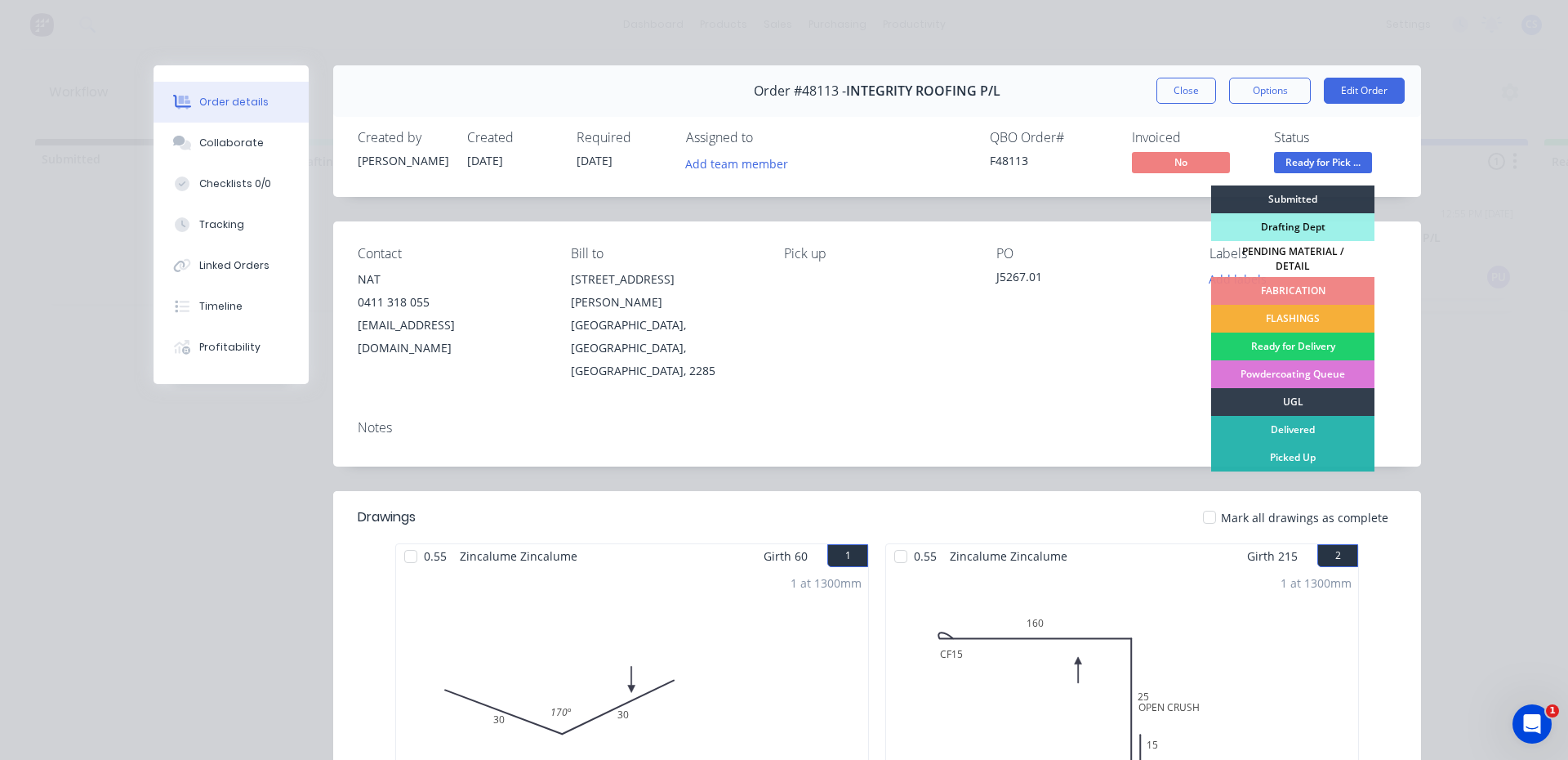
click at [1166, 214] on div "Order #48113 - INTEGRITY ROOFING P/L Close Options Edit Order Created by [PERSO…" at bounding box center [787, 723] width 1268 height 1314
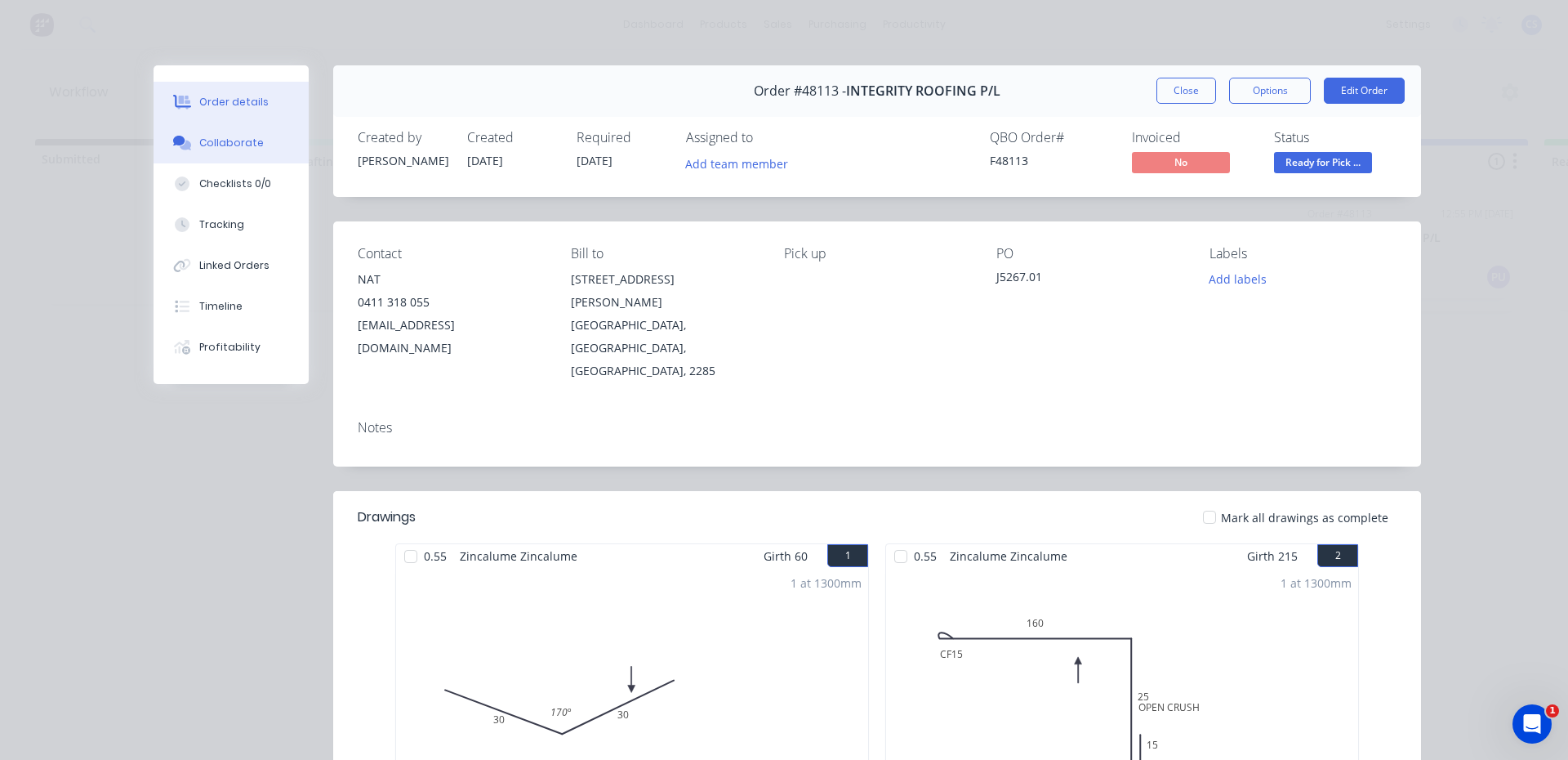
click at [189, 131] on button "Collaborate" at bounding box center [231, 143] width 156 height 41
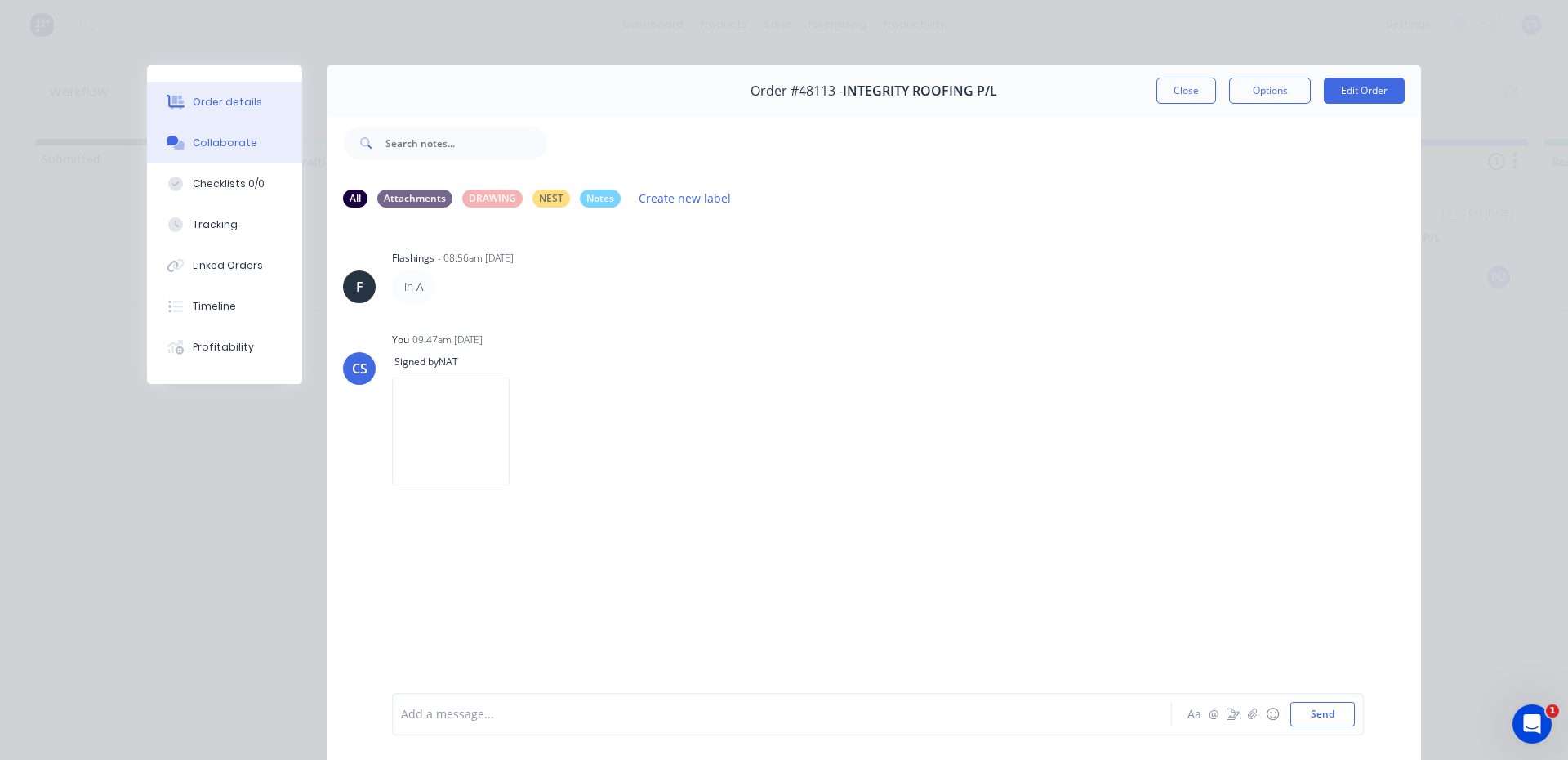
click at [226, 91] on button "Order details" at bounding box center [225, 102] width 156 height 41
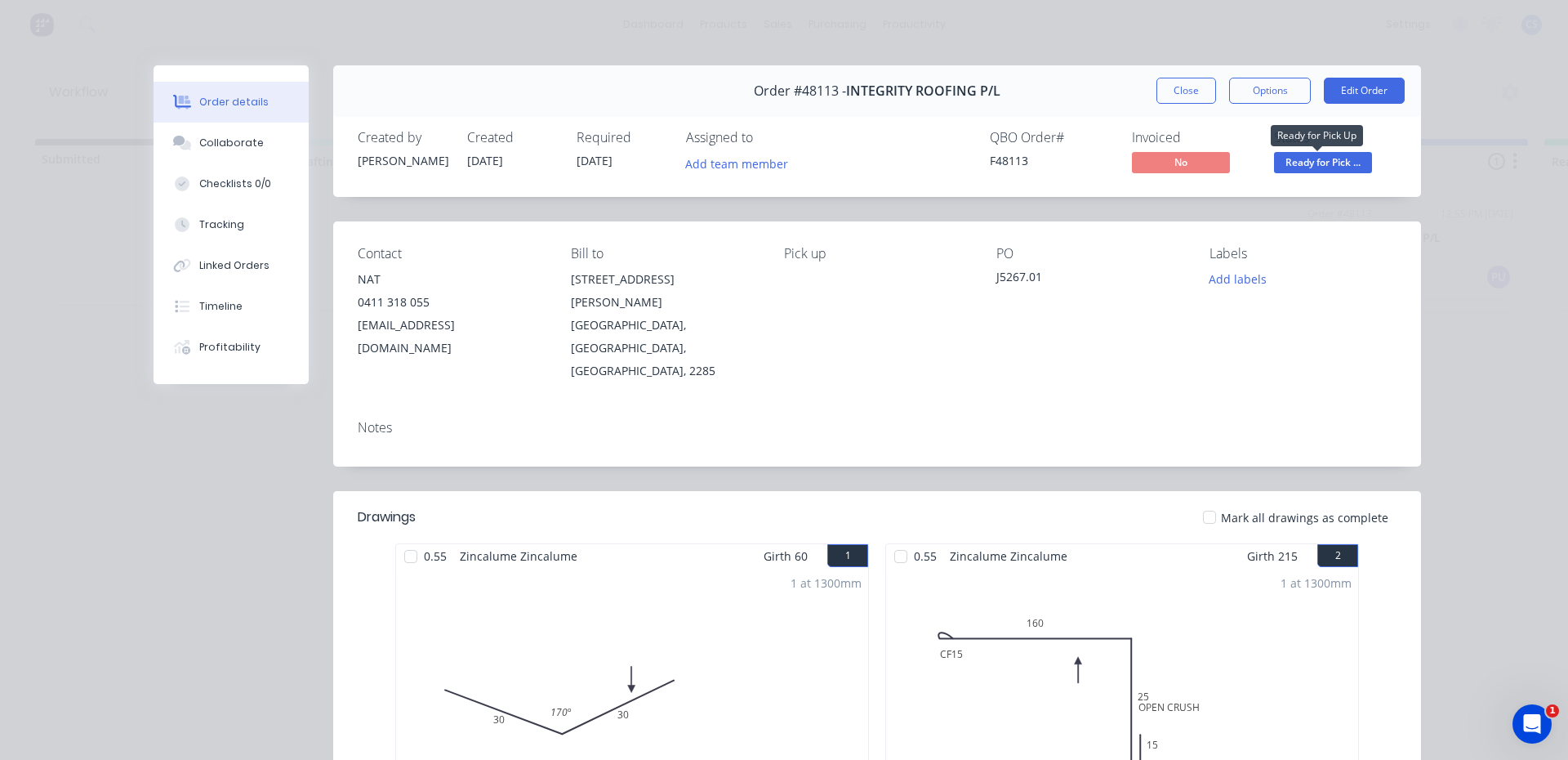
click at [1291, 159] on span "Ready for Pick ..." at bounding box center [1323, 162] width 98 height 21
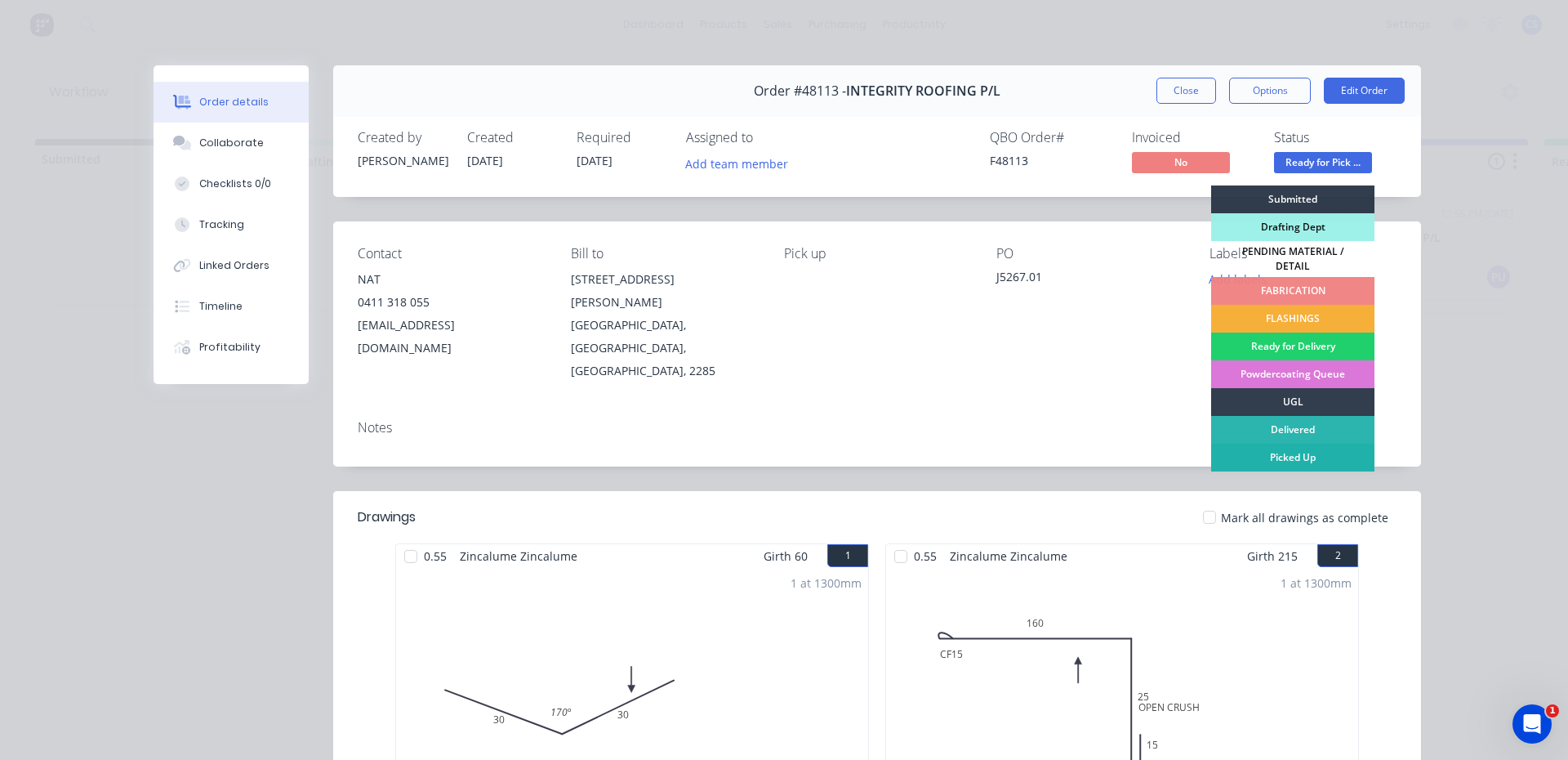
click at [1322, 444] on div "Picked Up" at bounding box center [1292, 457] width 163 height 28
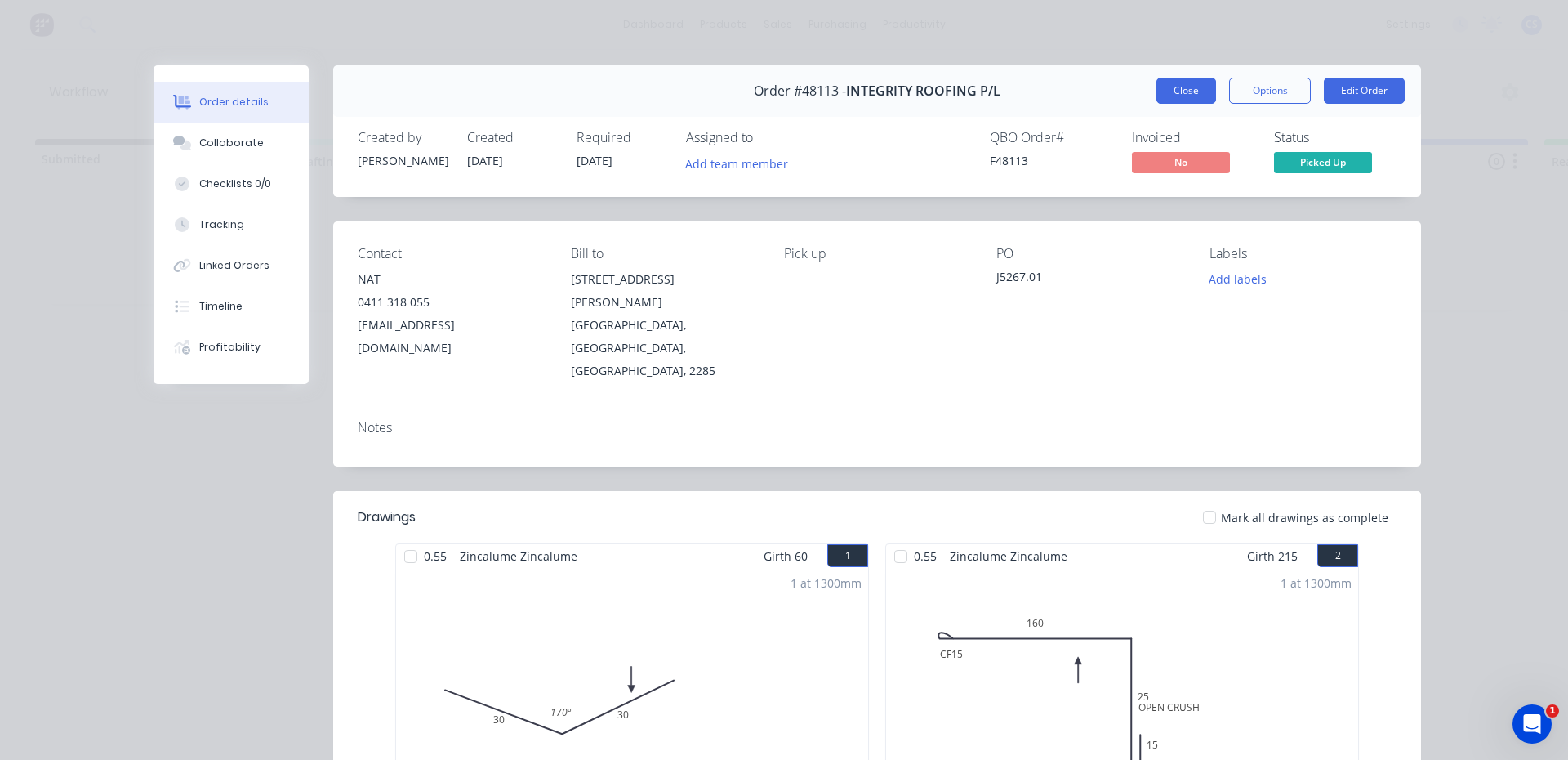
click at [1170, 93] on button "Close" at bounding box center [1187, 91] width 60 height 26
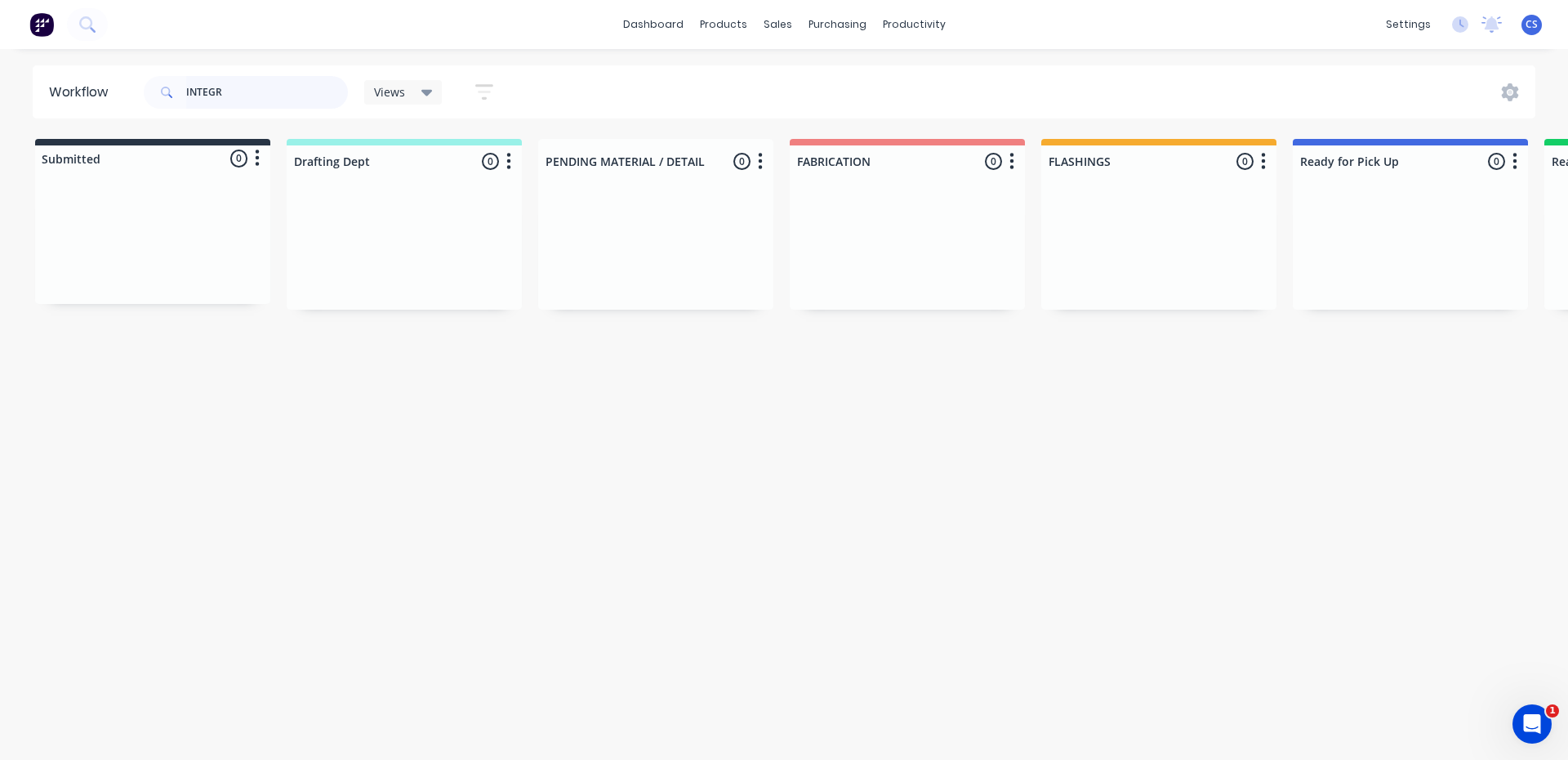
drag, startPoint x: 275, startPoint y: 91, endPoint x: 29, endPoint y: 82, distance: 246.2
click at [47, 96] on header "Workflow INTEGR Views Save new view None (Default) edit [PERSON_NAME] edit [PER…" at bounding box center [784, 92] width 1503 height 53
click at [1378, 272] on div "Order #48119 01:28 PM [DATE] IMPACT ROOFING PO #[PERSON_NAME] Req. [DATE] PU" at bounding box center [1411, 249] width 235 height 124
type input "[PERSON_NAME]"
click at [1403, 241] on p "IMPACT ROOFING" at bounding box center [1411, 238] width 206 height 14
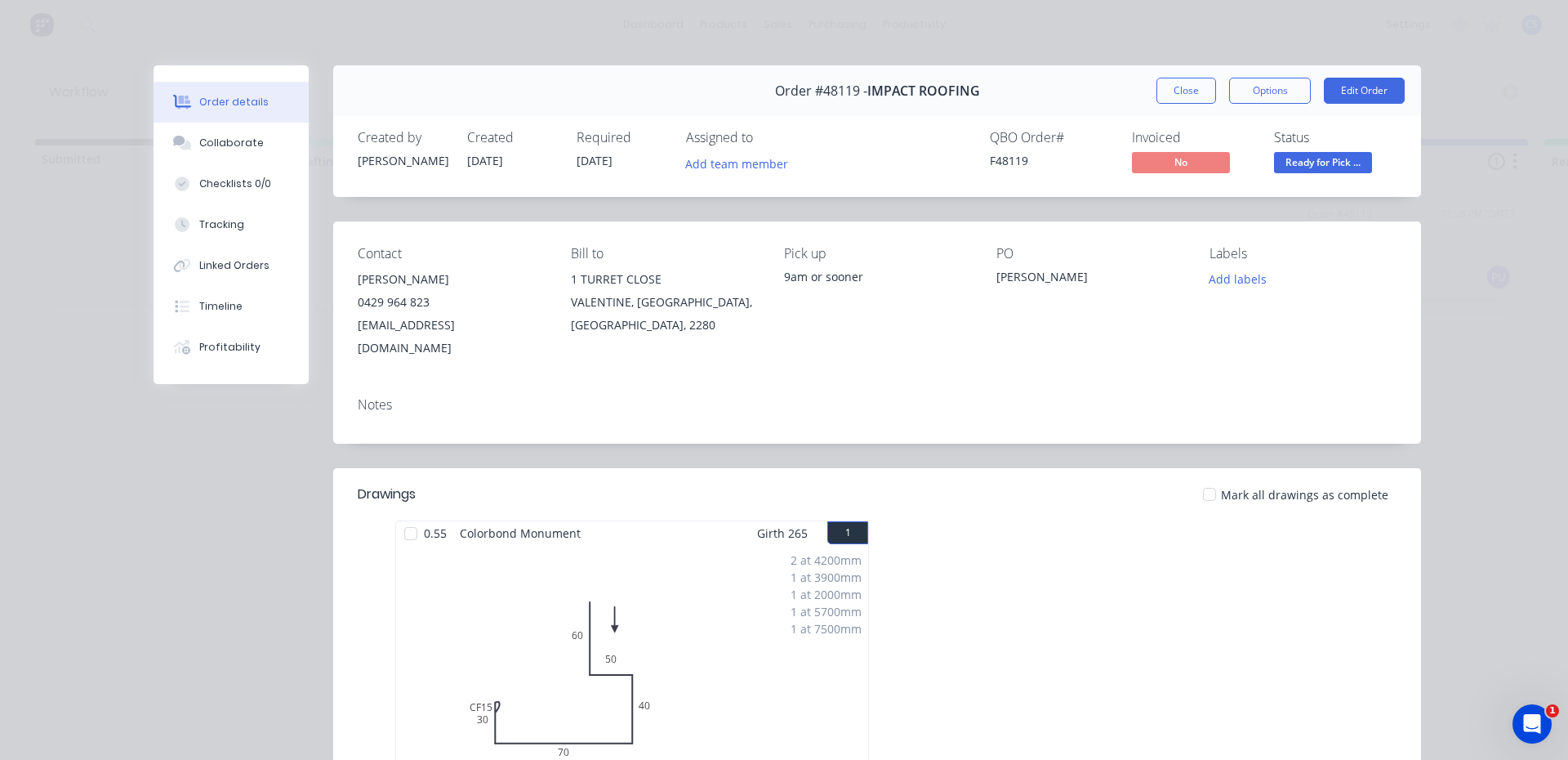
scroll to position [335, 0]
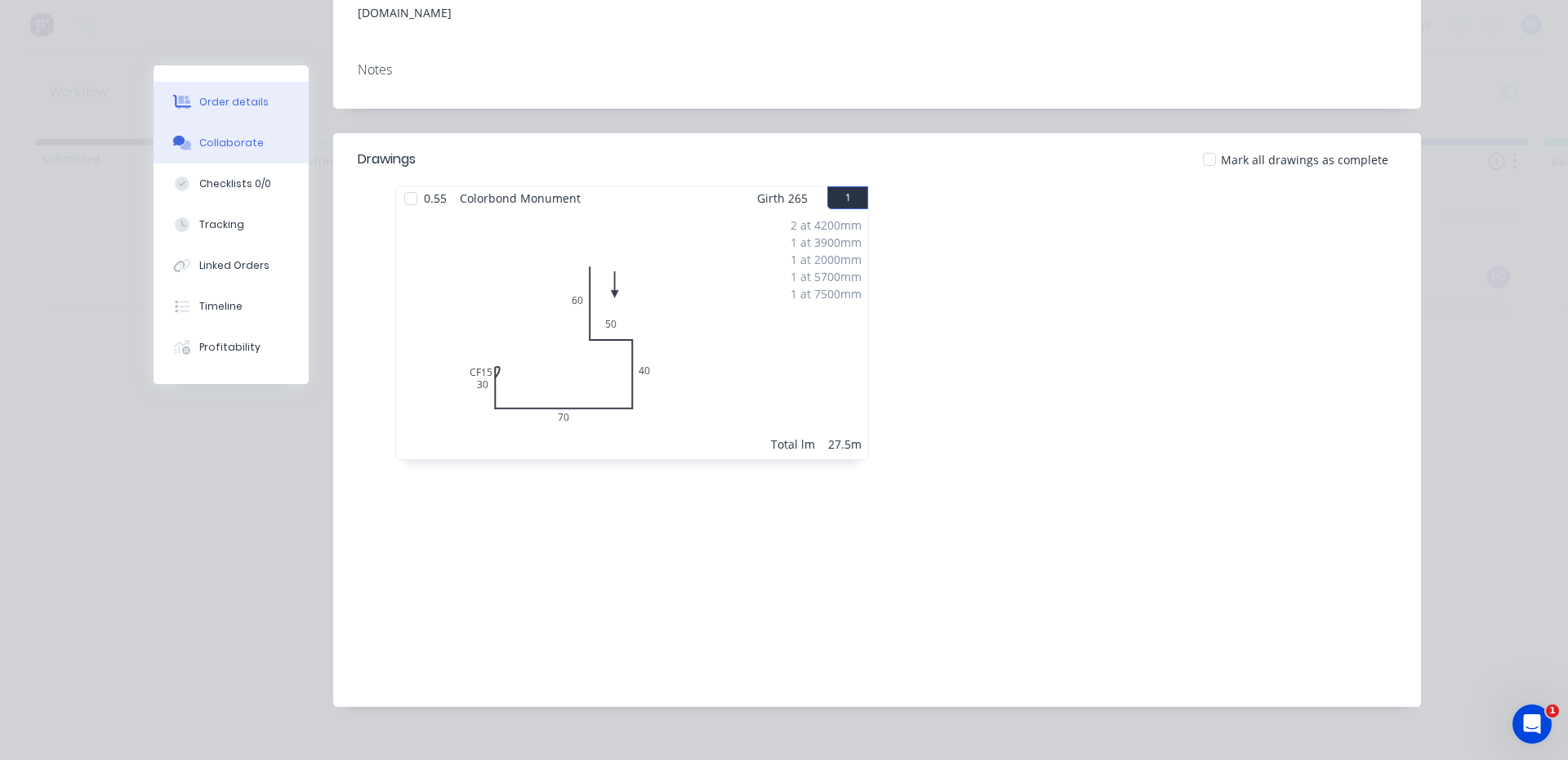
click at [212, 141] on div "Collaborate" at bounding box center [231, 143] width 65 height 15
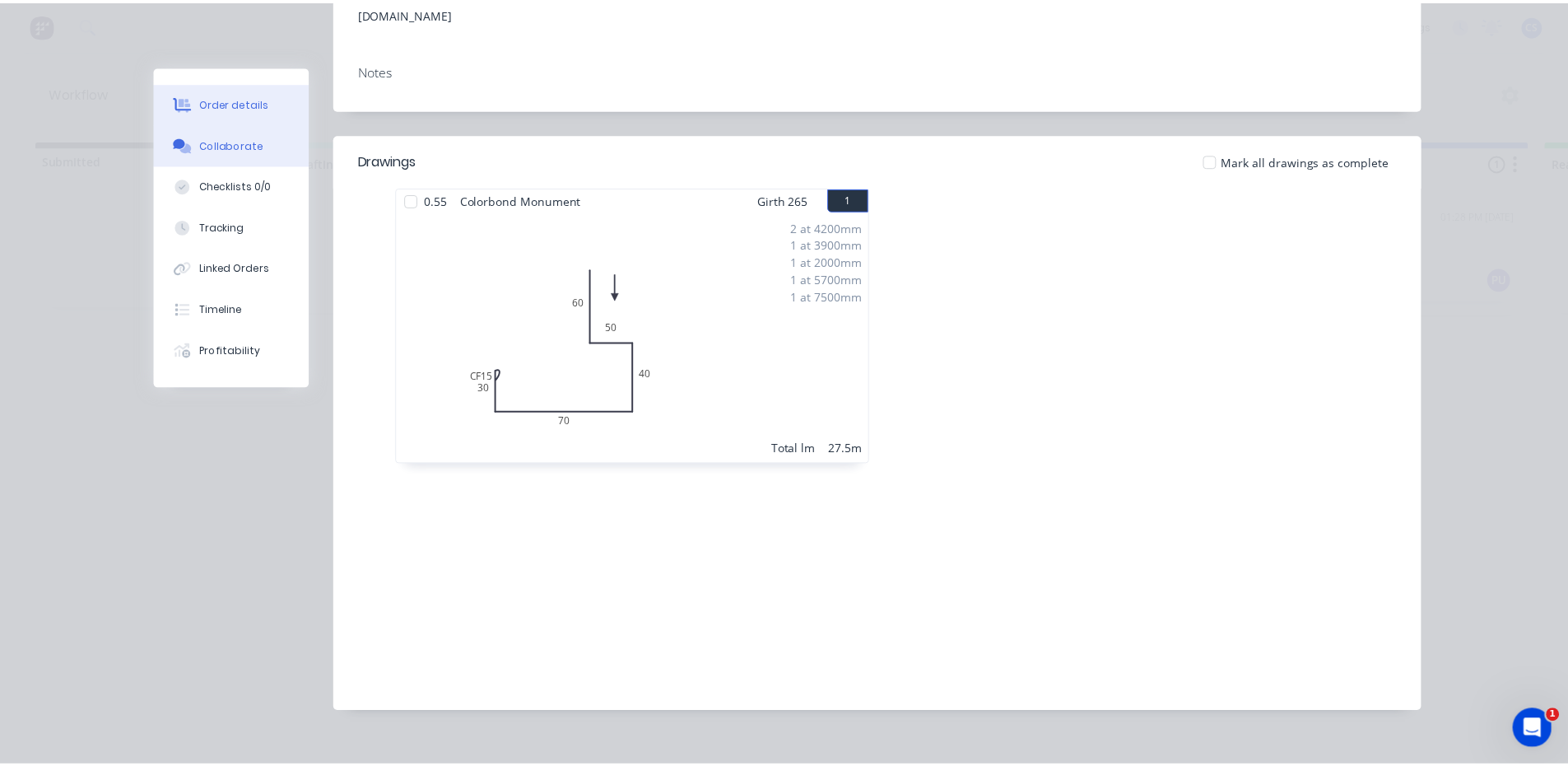
scroll to position [0, 0]
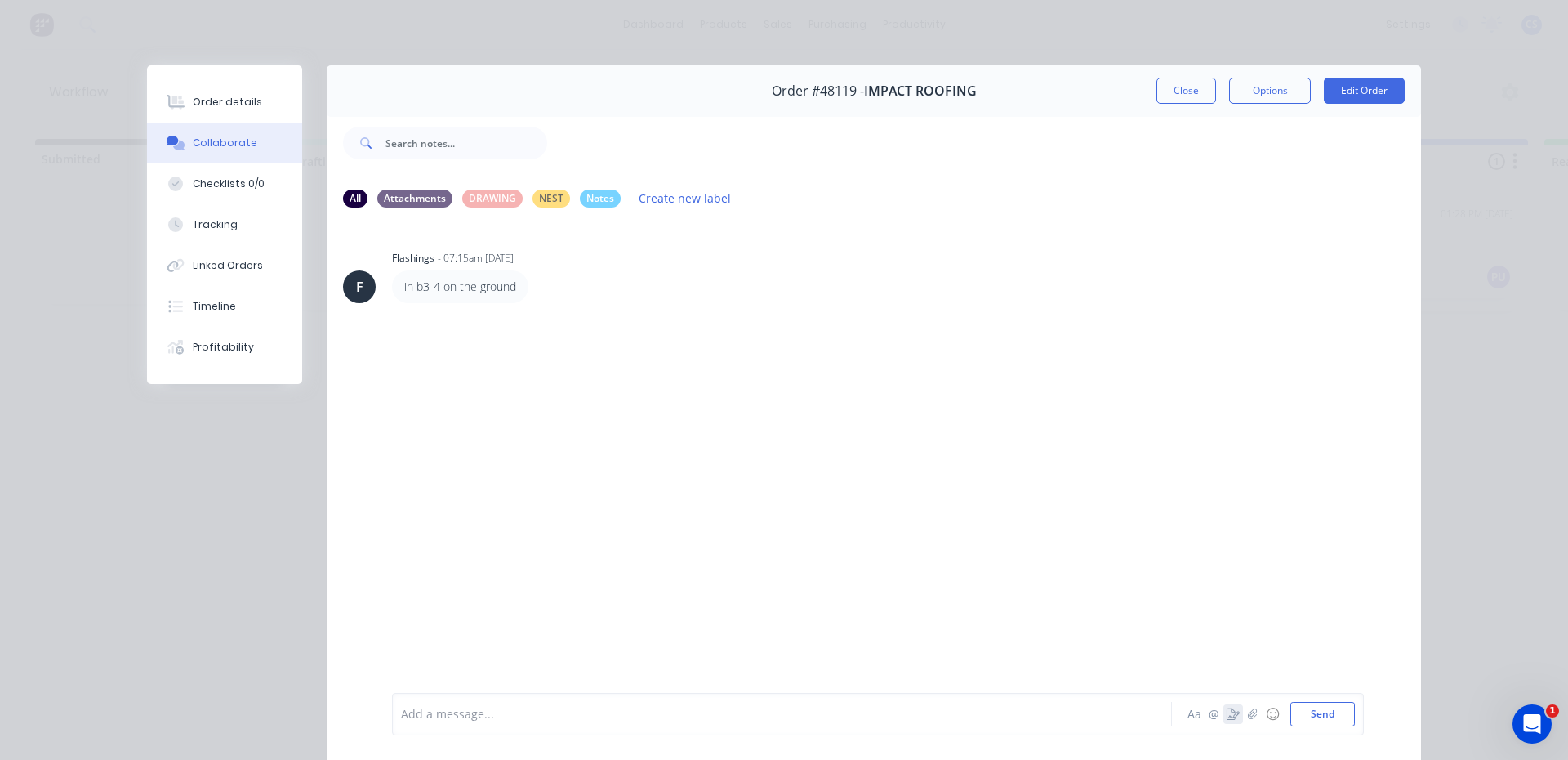
click at [1230, 708] on icon "button" at bounding box center [1233, 714] width 13 height 11
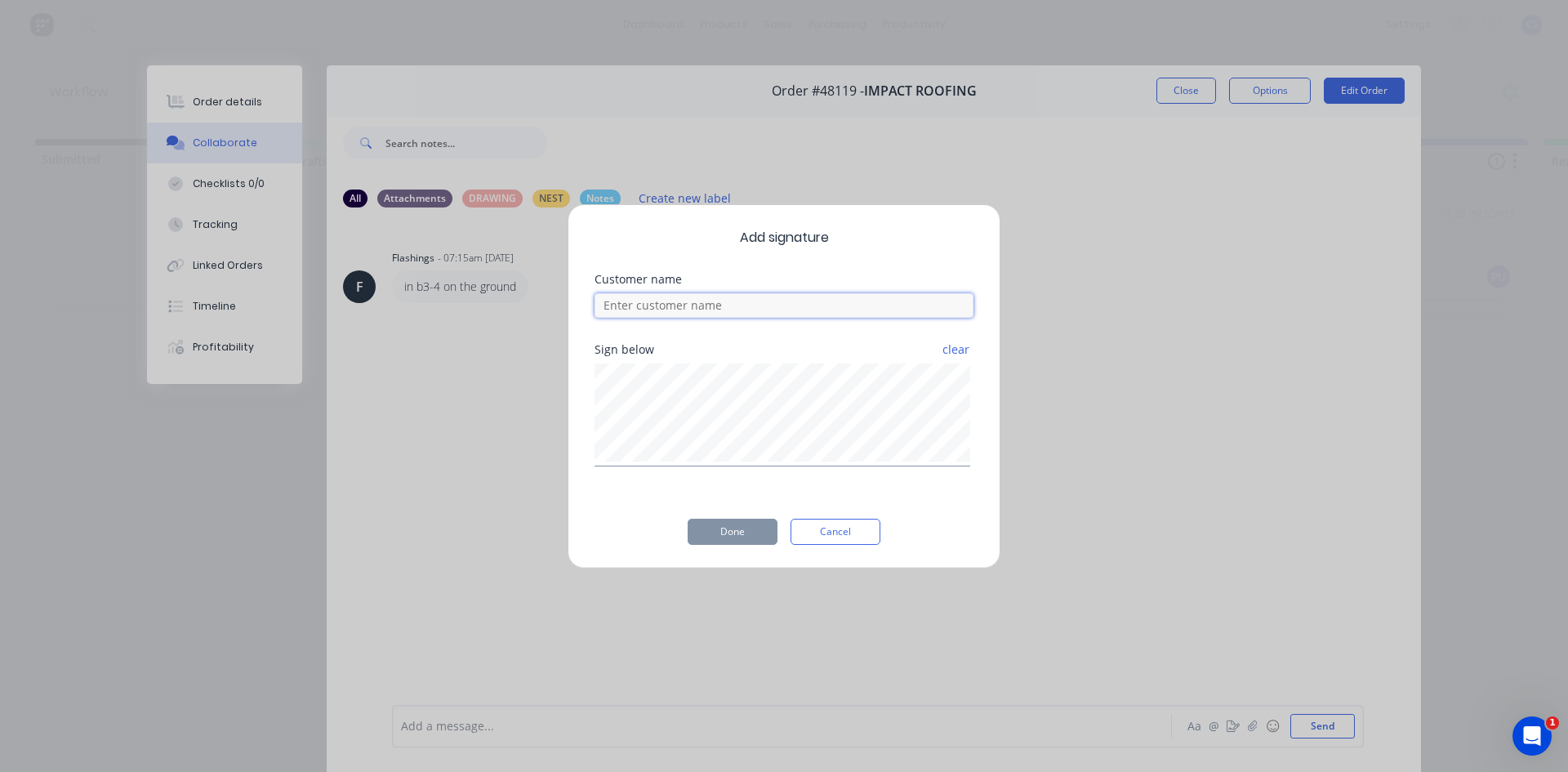
click at [698, 304] on input at bounding box center [784, 305] width 379 height 24
type input "[PERSON_NAME]"
click at [730, 539] on button "Done" at bounding box center [733, 531] width 90 height 26
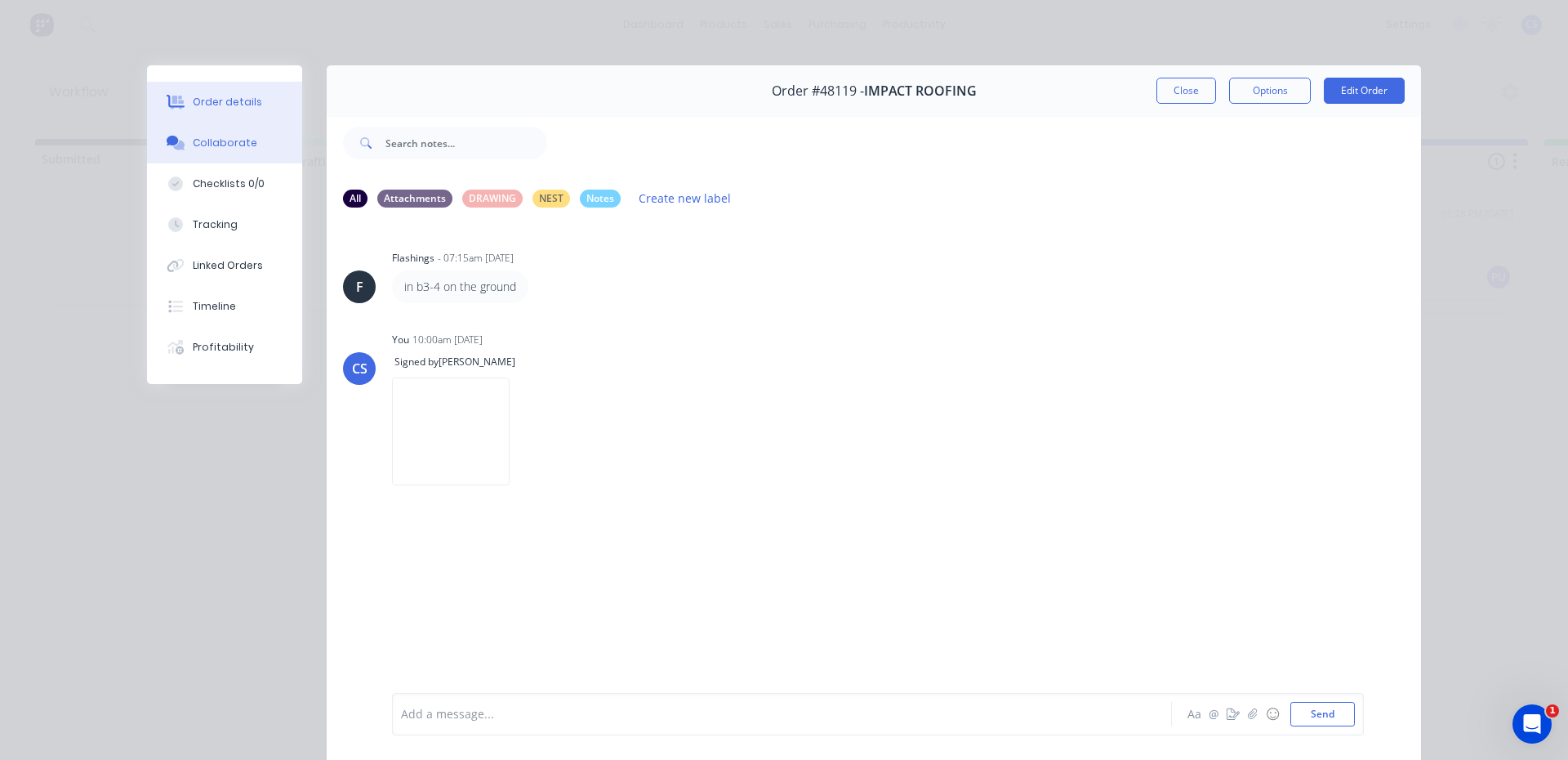
click at [218, 94] on button "Order details" at bounding box center [225, 102] width 156 height 41
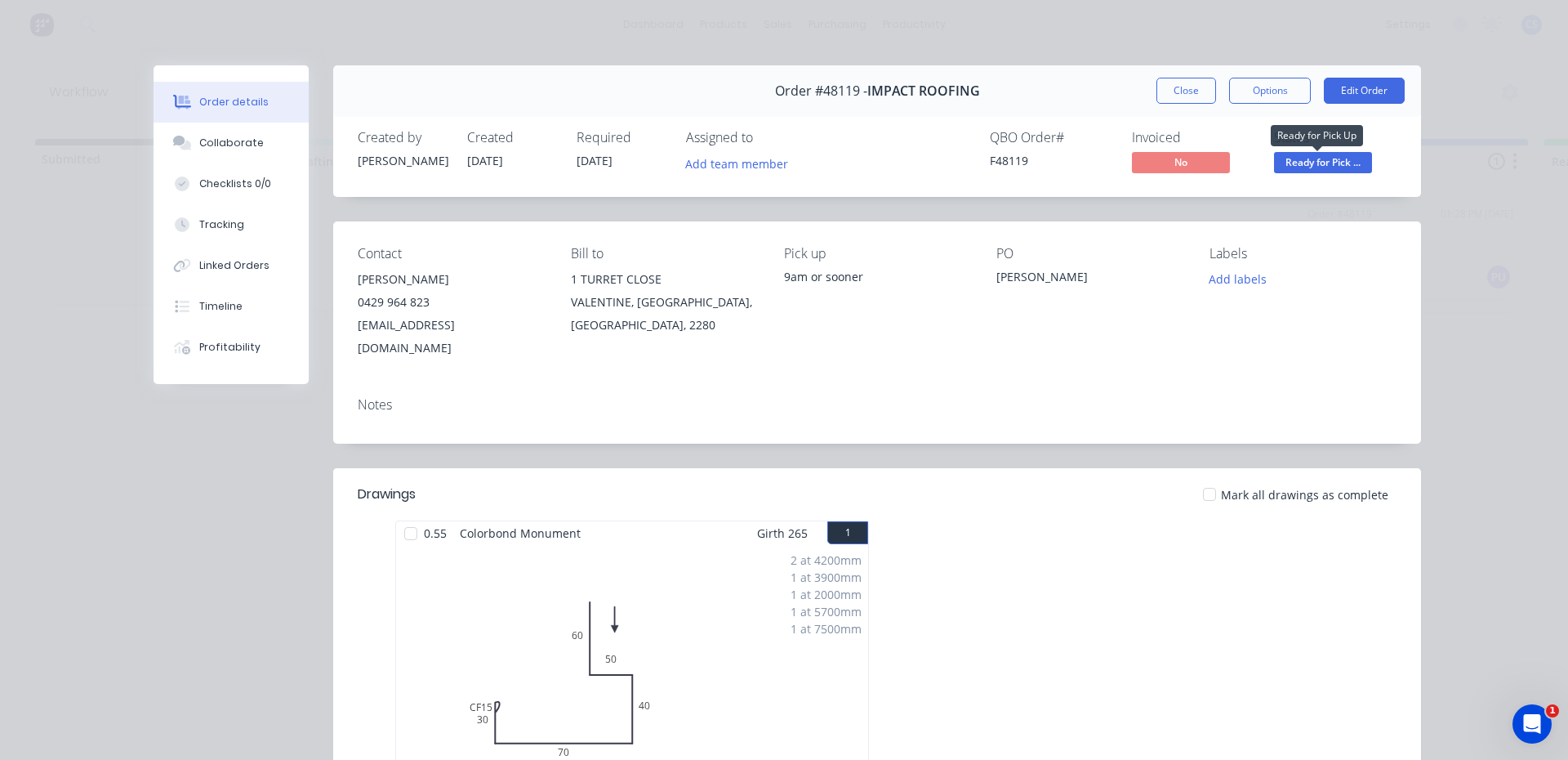
click at [1348, 168] on span "Ready for Pick ..." at bounding box center [1323, 162] width 98 height 21
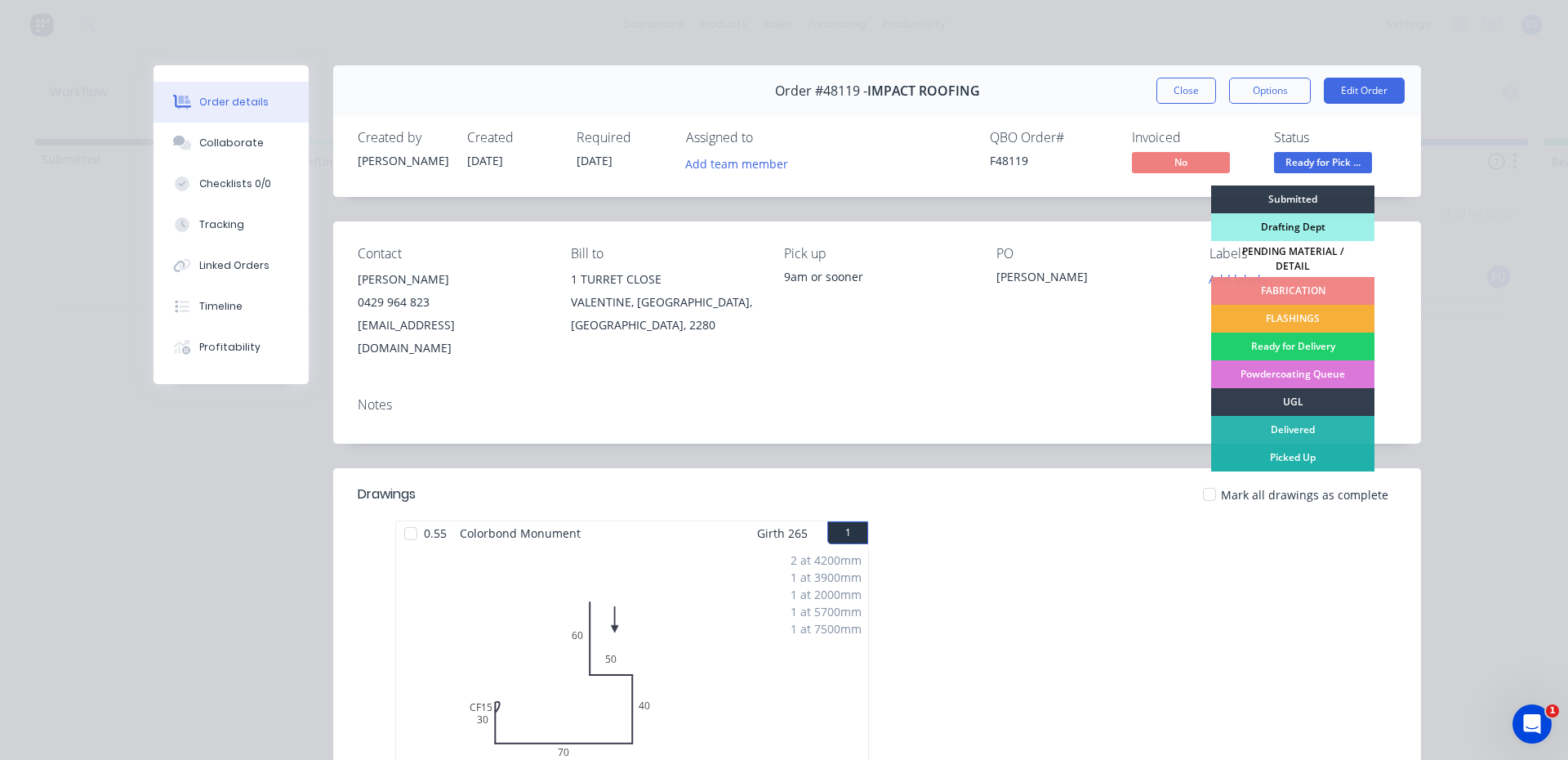
click at [1281, 456] on div "Picked Up" at bounding box center [1292, 457] width 163 height 28
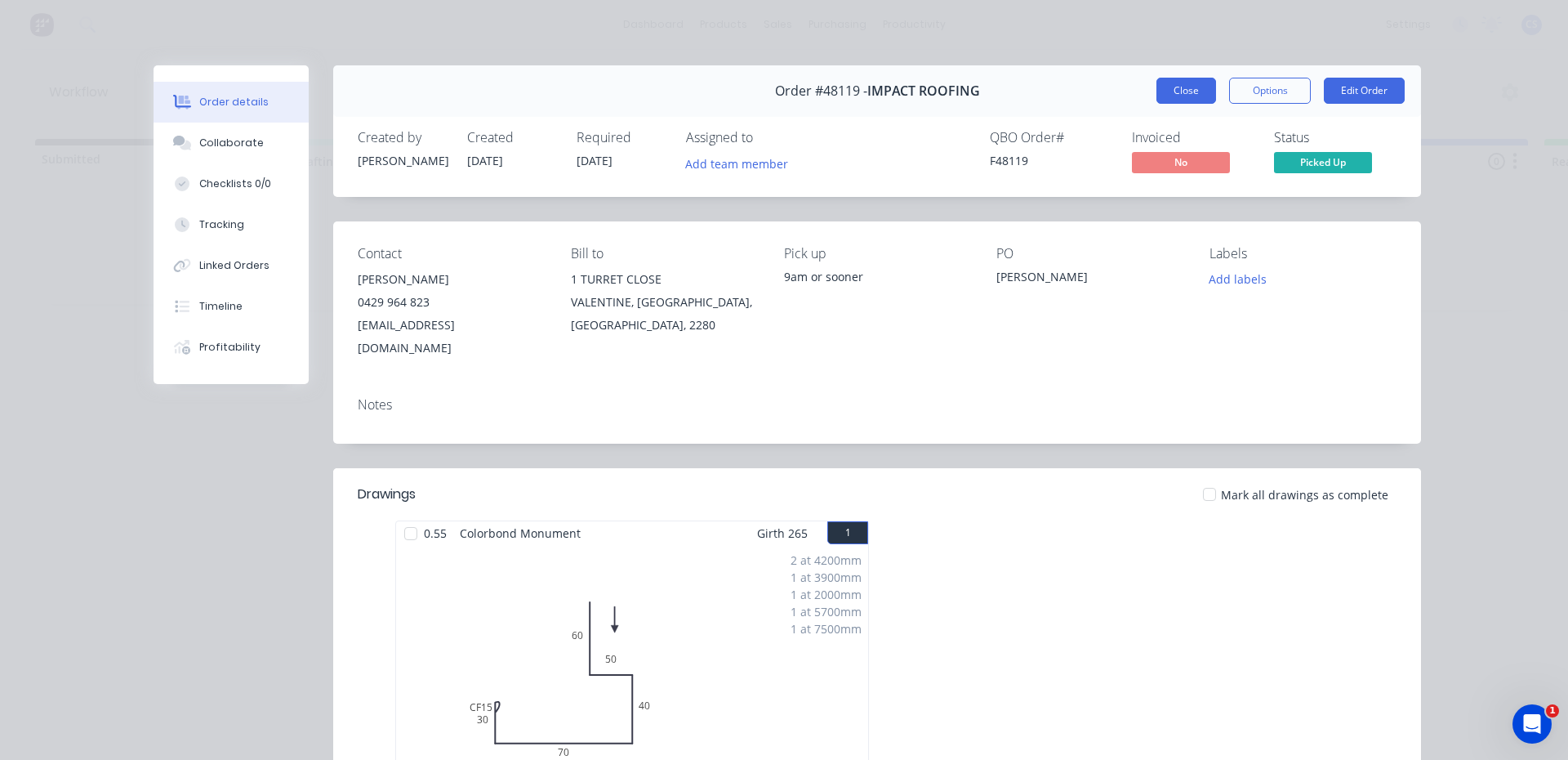
click at [1177, 86] on button "Close" at bounding box center [1187, 91] width 60 height 26
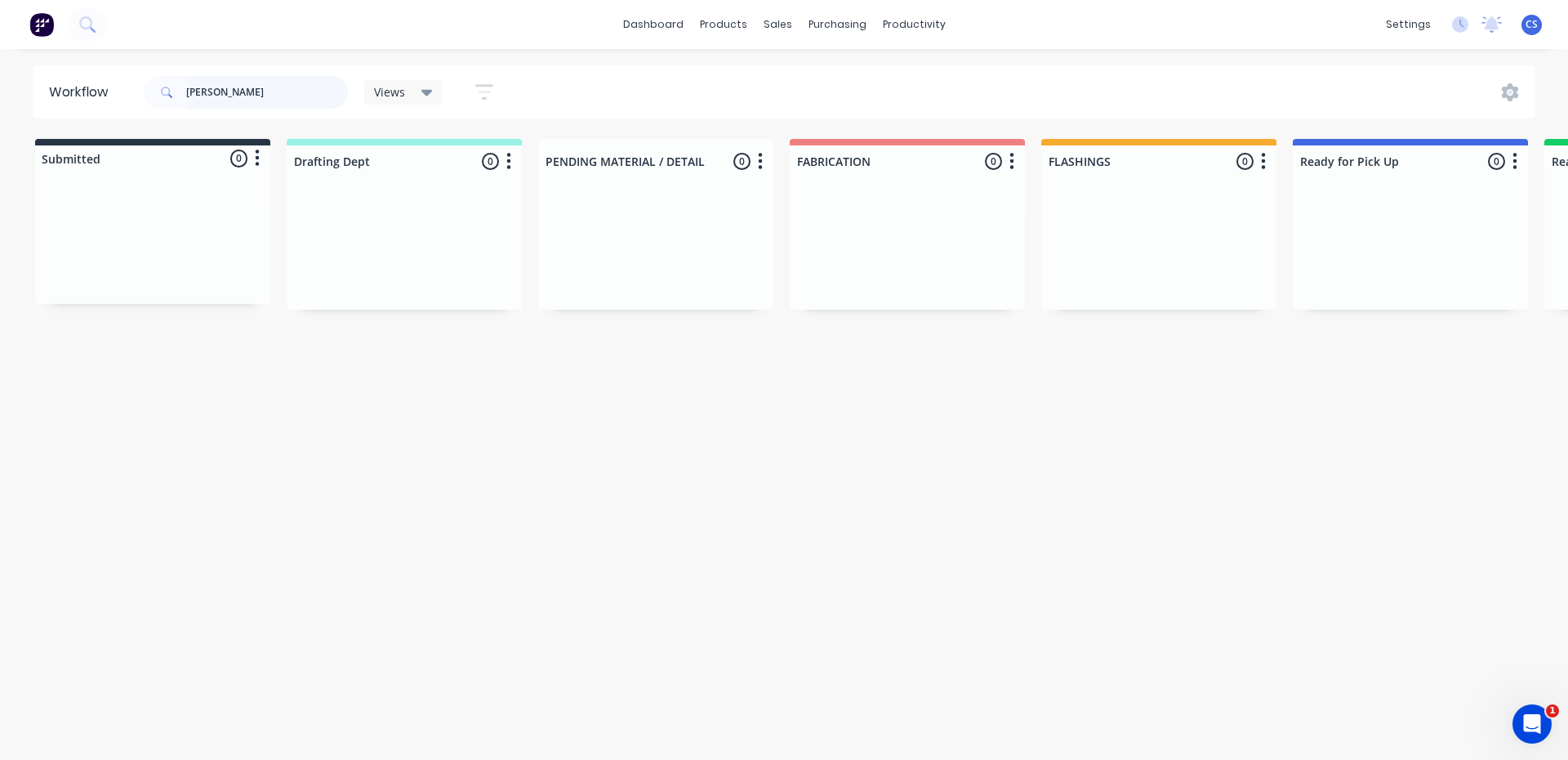
drag, startPoint x: 255, startPoint y: 86, endPoint x: 142, endPoint y: 61, distance: 115.7
click at [142, 61] on div "dashboard products sales purchasing productivity dashboard products Product Cat…" at bounding box center [784, 331] width 1568 height 662
